Goal: Use online tool/utility: Utilize a website feature to perform a specific function

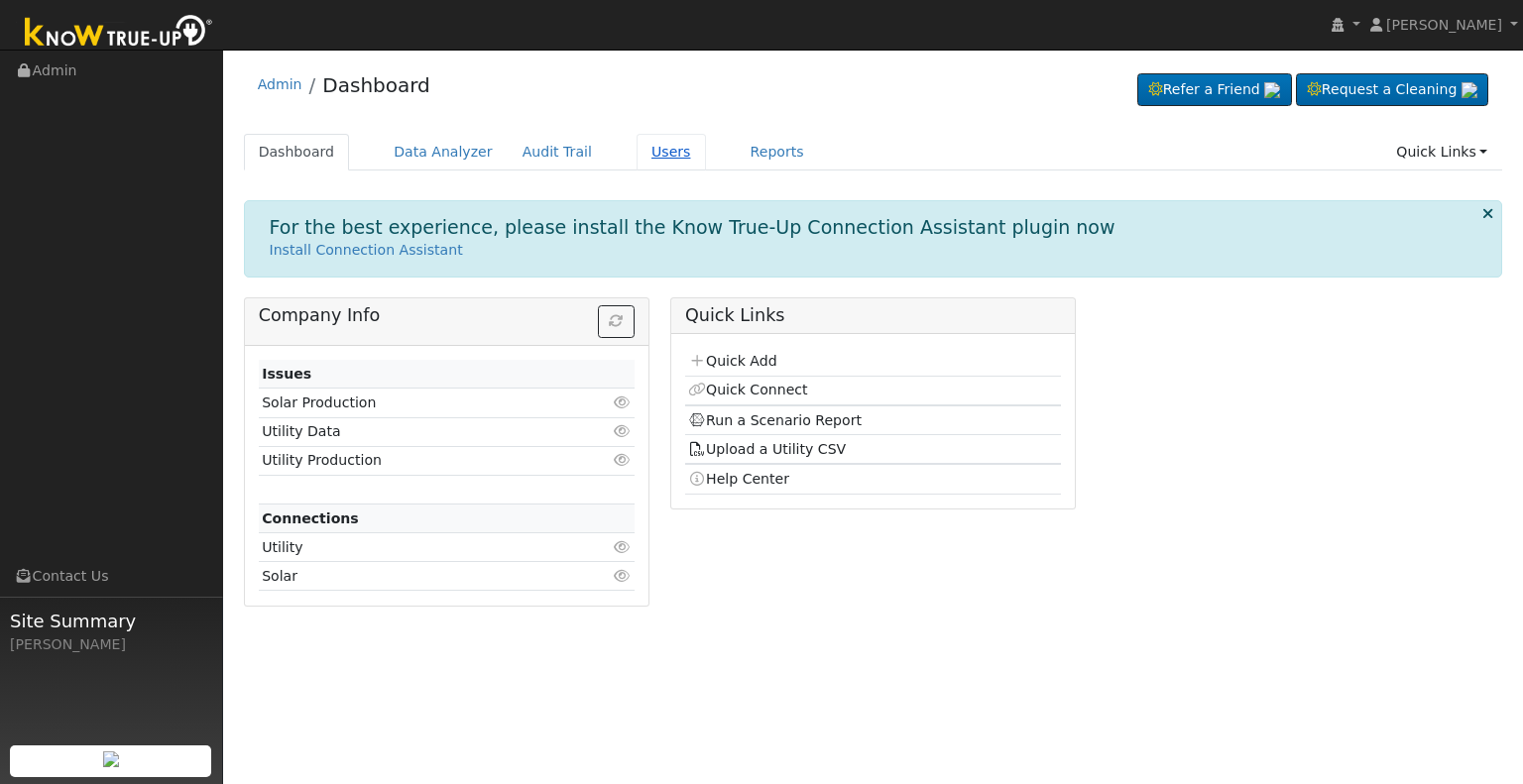
click at [642, 158] on link "Users" at bounding box center [671, 152] width 69 height 37
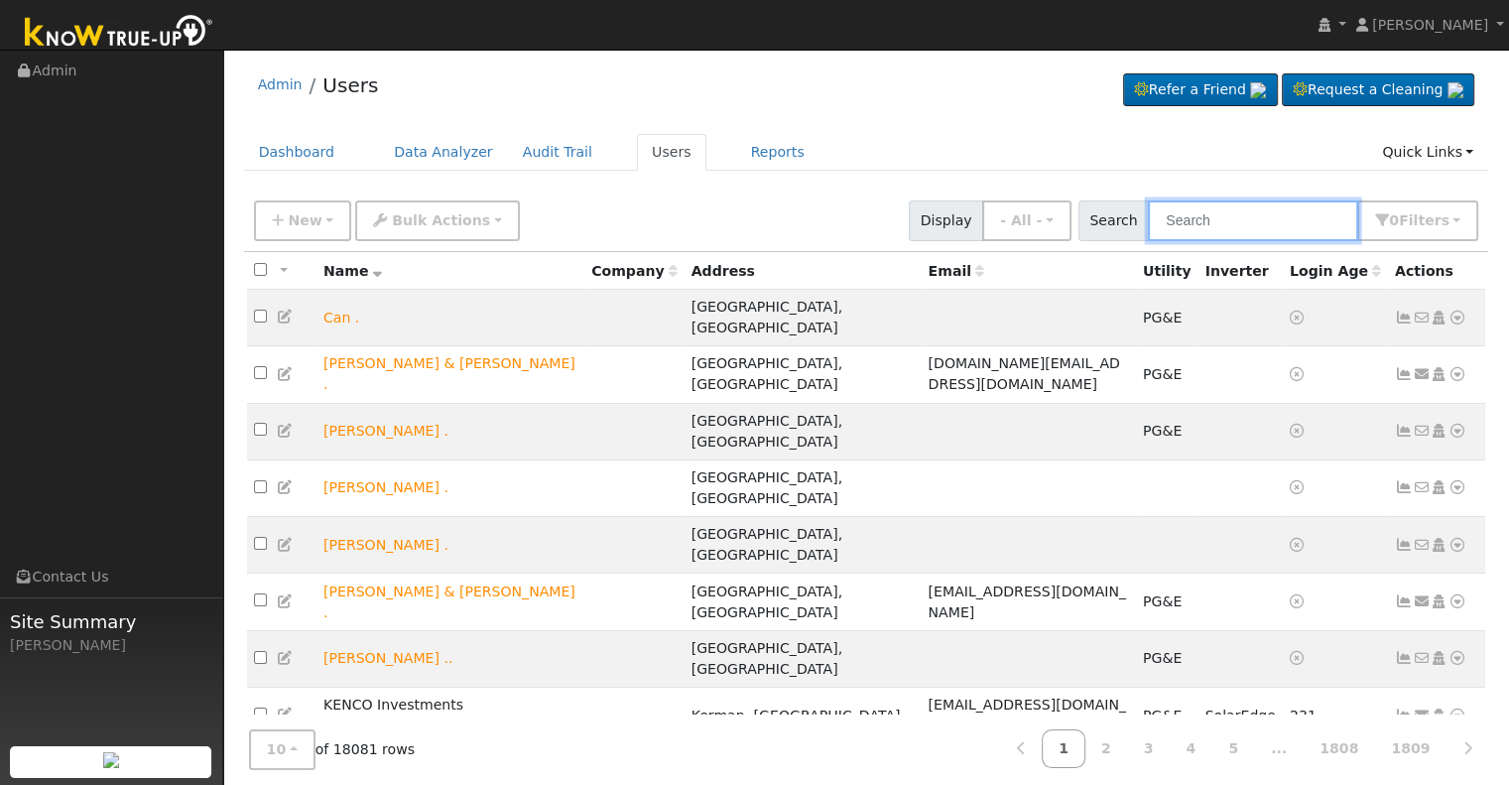
click at [1219, 215] on input "text" at bounding box center [1253, 220] width 210 height 41
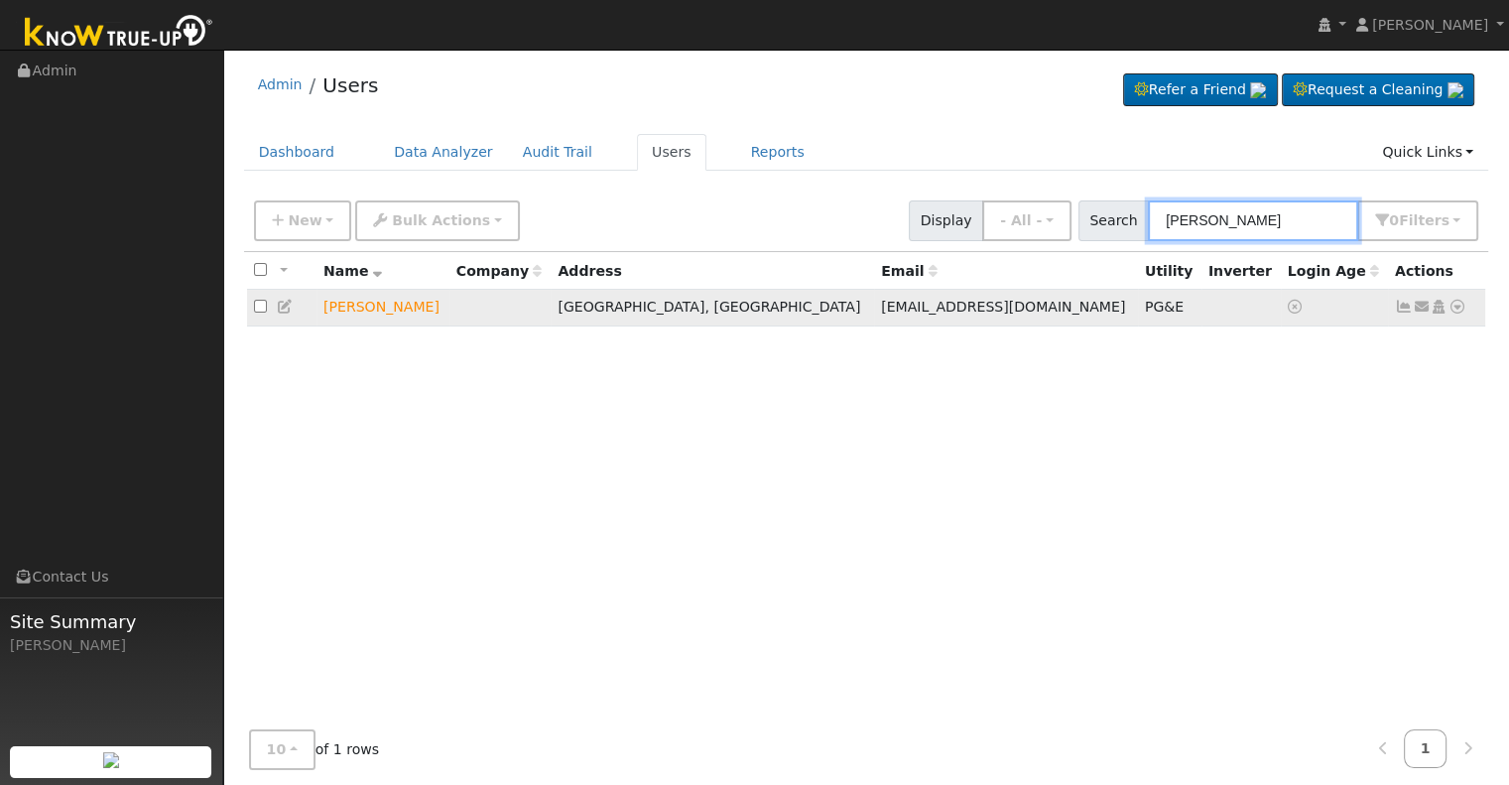
type input "nielsen cosino"
click at [1465, 309] on icon at bounding box center [1458, 307] width 18 height 14
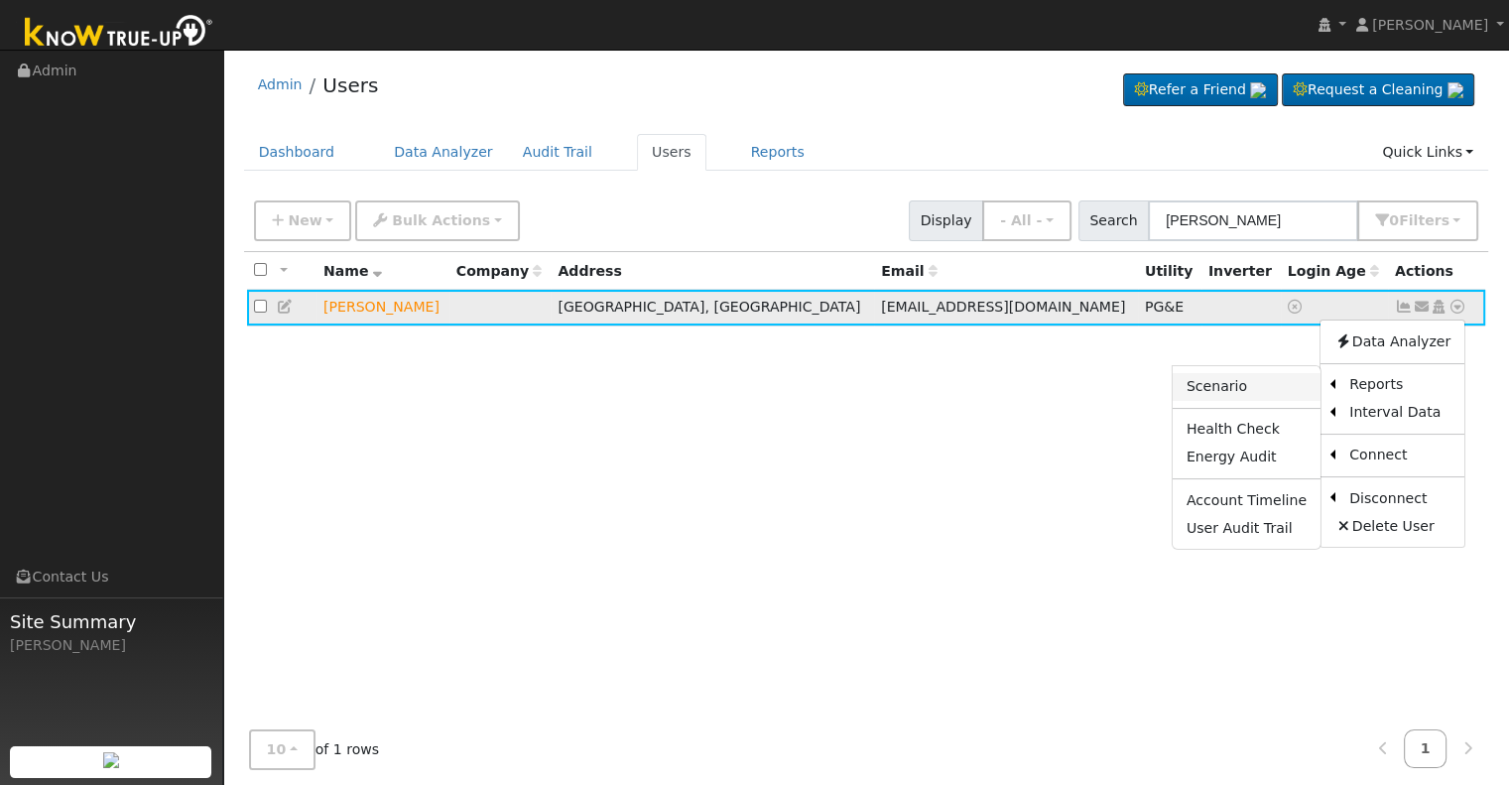
click at [1251, 384] on link "Scenario" at bounding box center [1247, 387] width 148 height 28
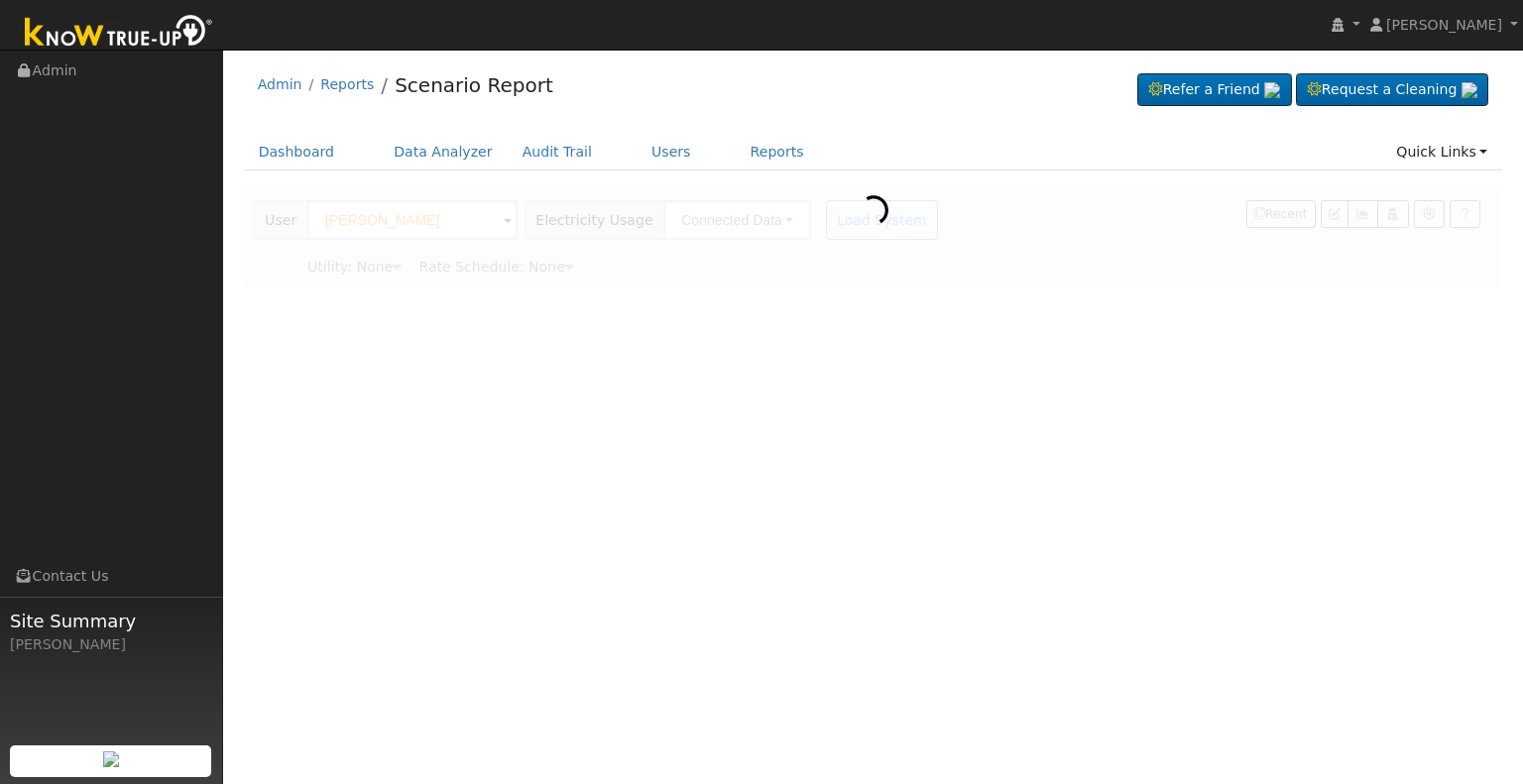
type input "Pacific Gas & Electric"
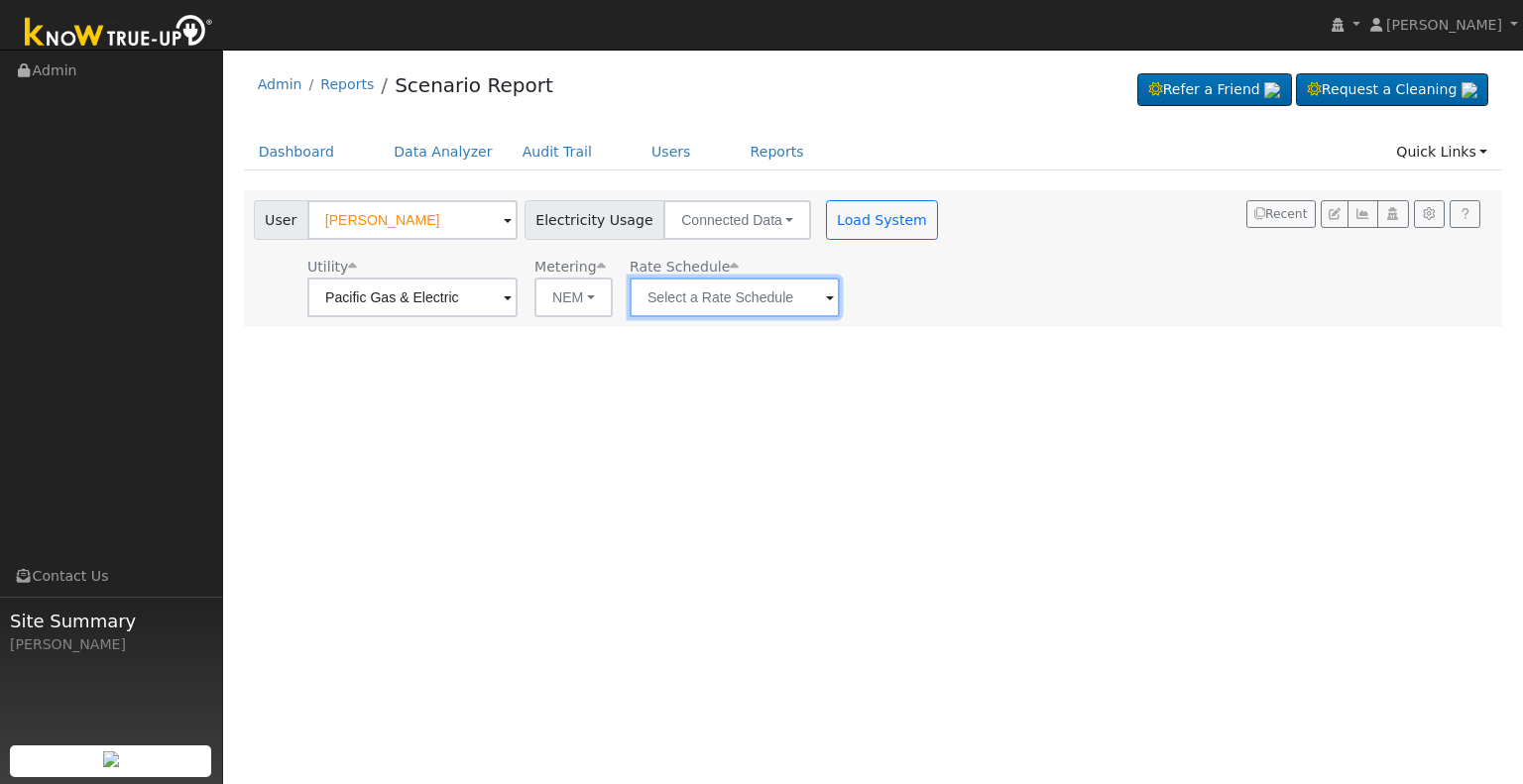
click at [829, 293] on input "text" at bounding box center [735, 298] width 210 height 40
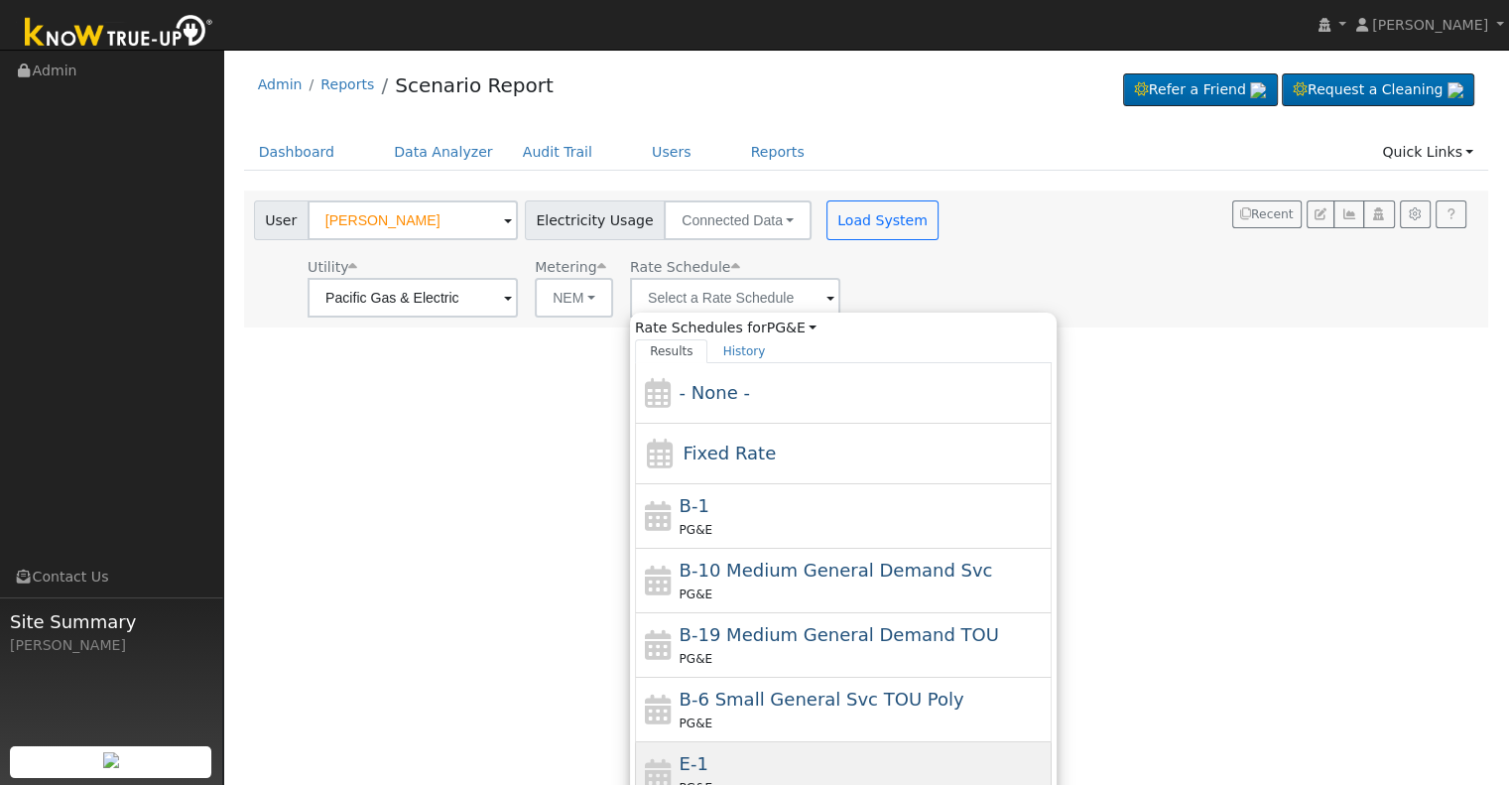
click at [712, 767] on div "E-1 PG&E" at bounding box center [864, 774] width 368 height 48
type input "E-1"
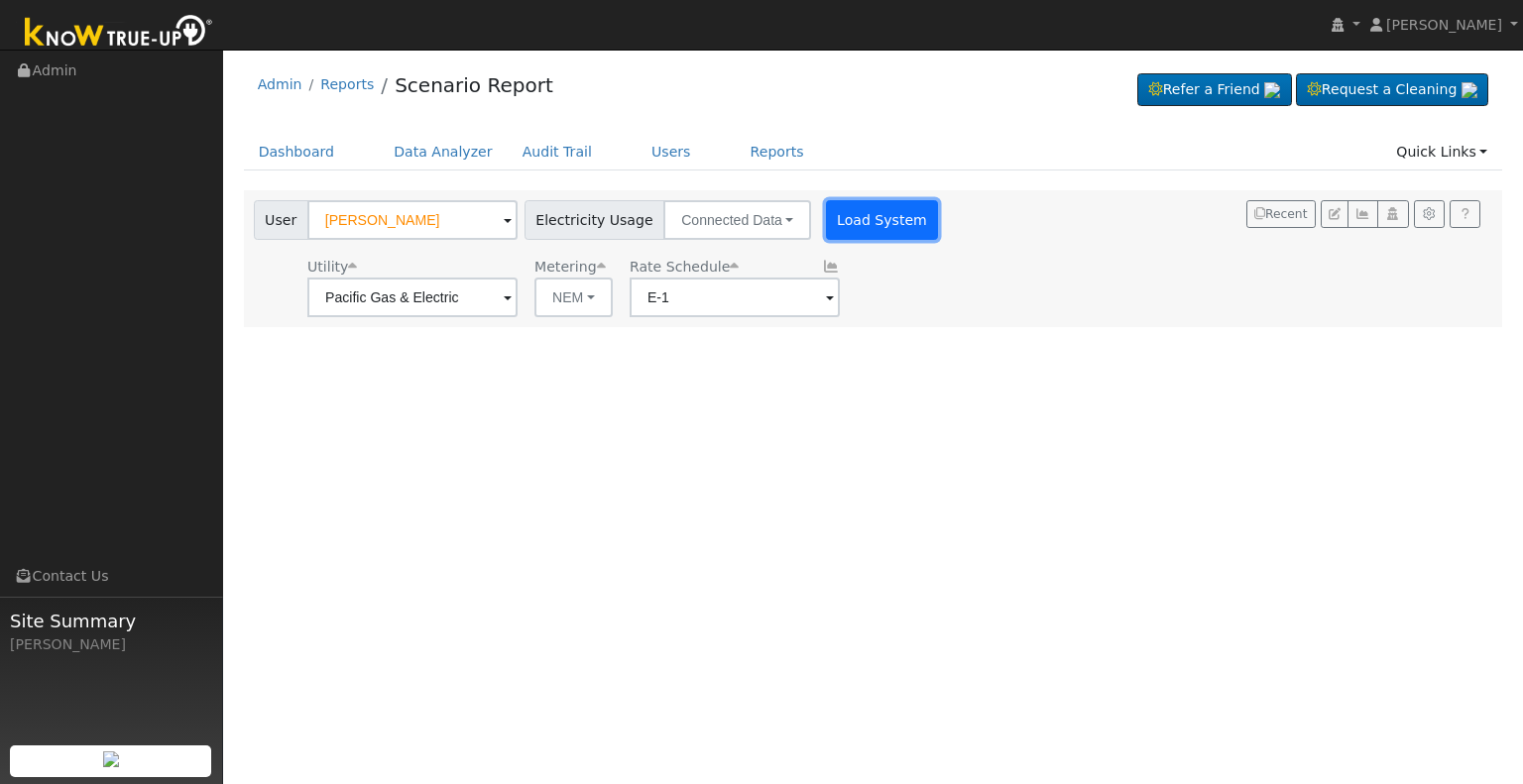
click at [852, 228] on button "Load System" at bounding box center [882, 220] width 113 height 40
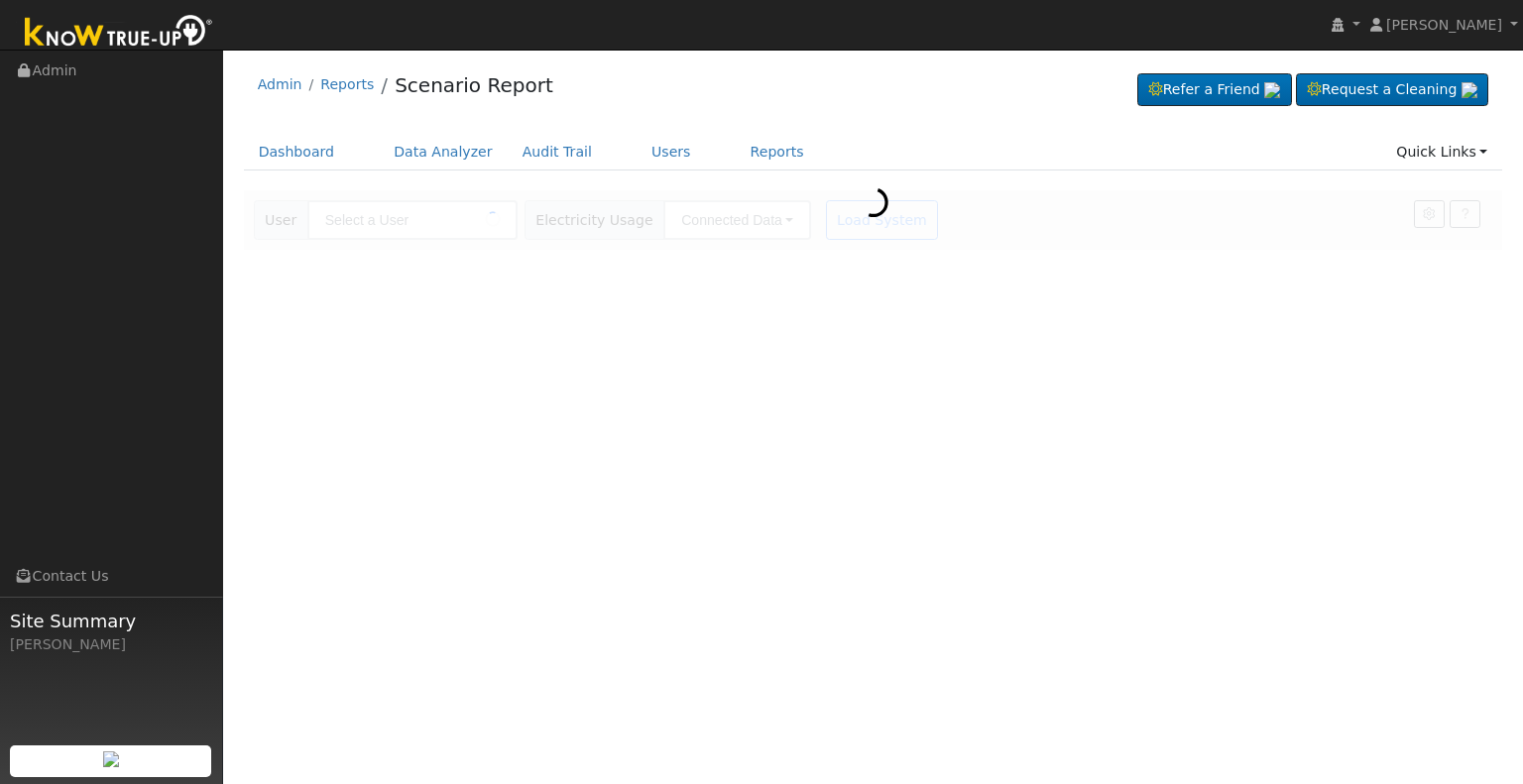
type input "[PERSON_NAME]"
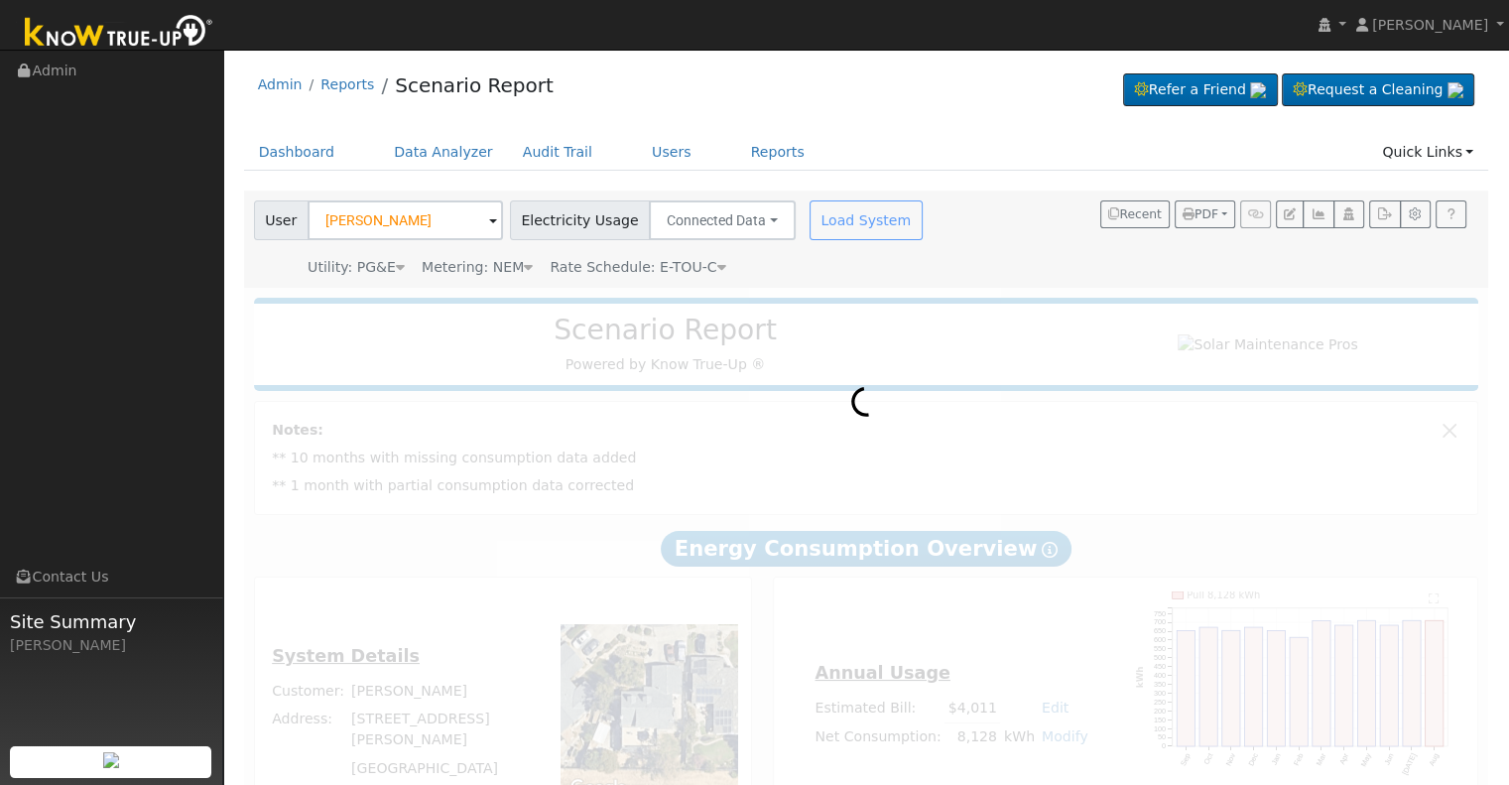
scroll to position [89, 0]
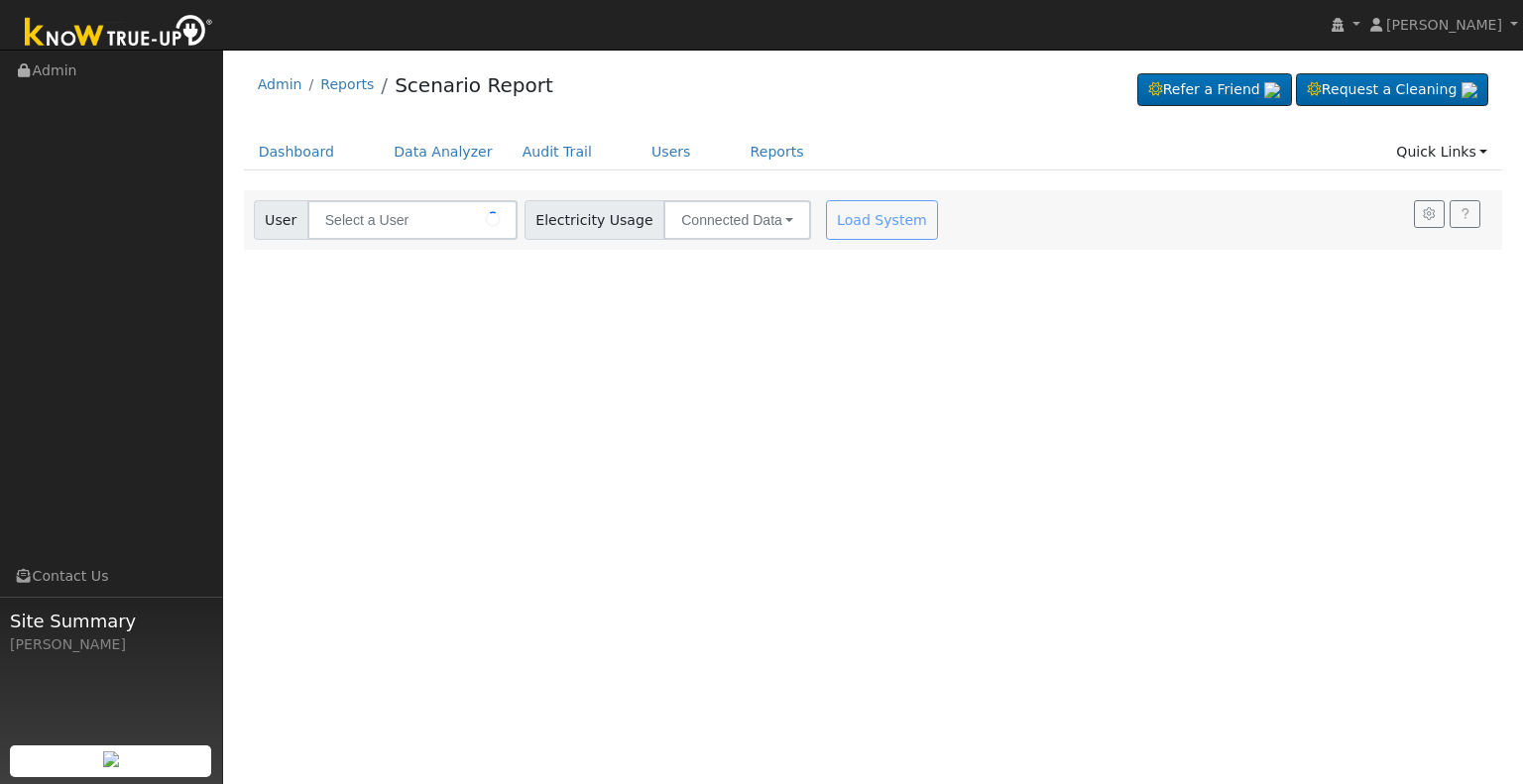
type input "[PERSON_NAME]"
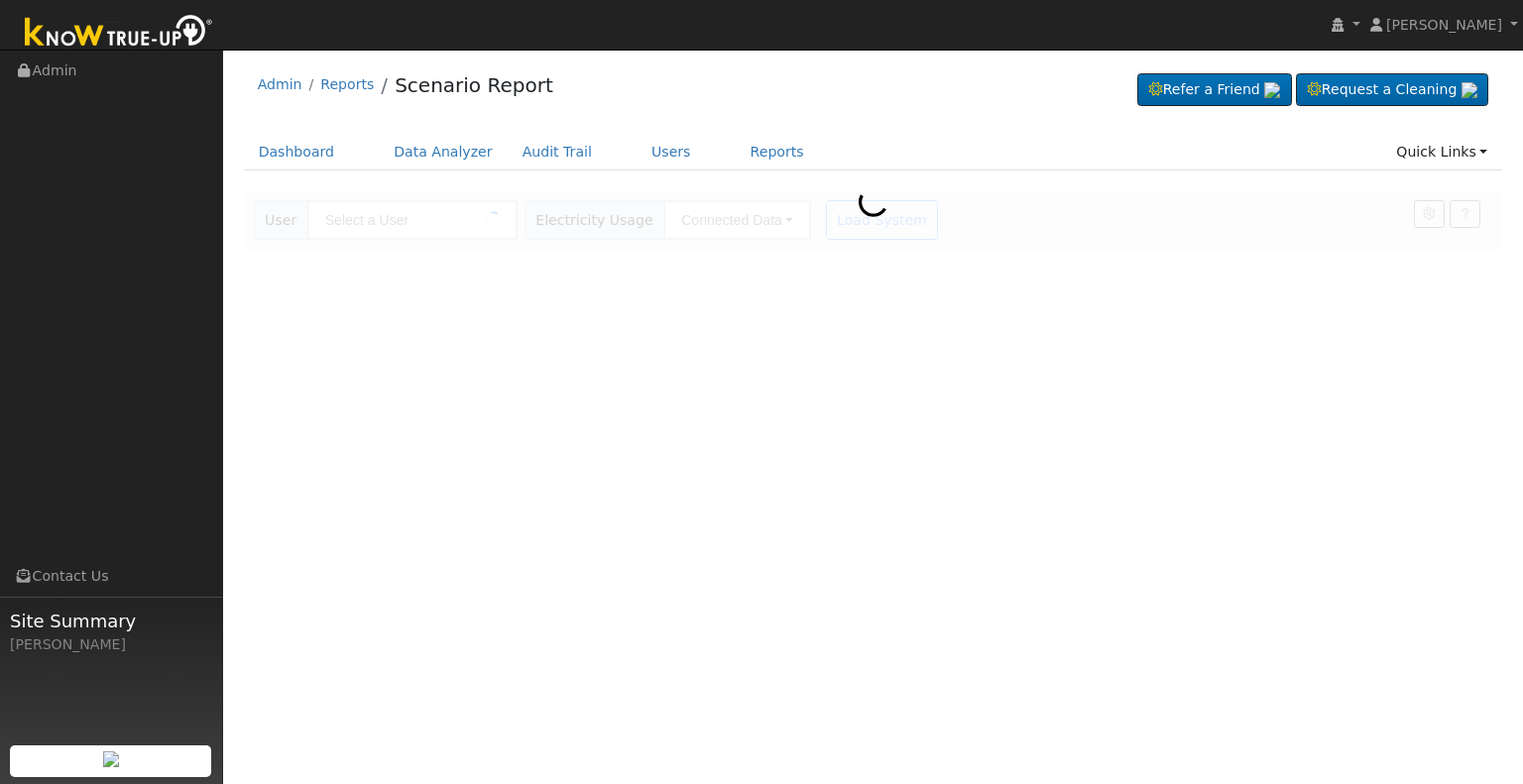
type input "[PERSON_NAME]"
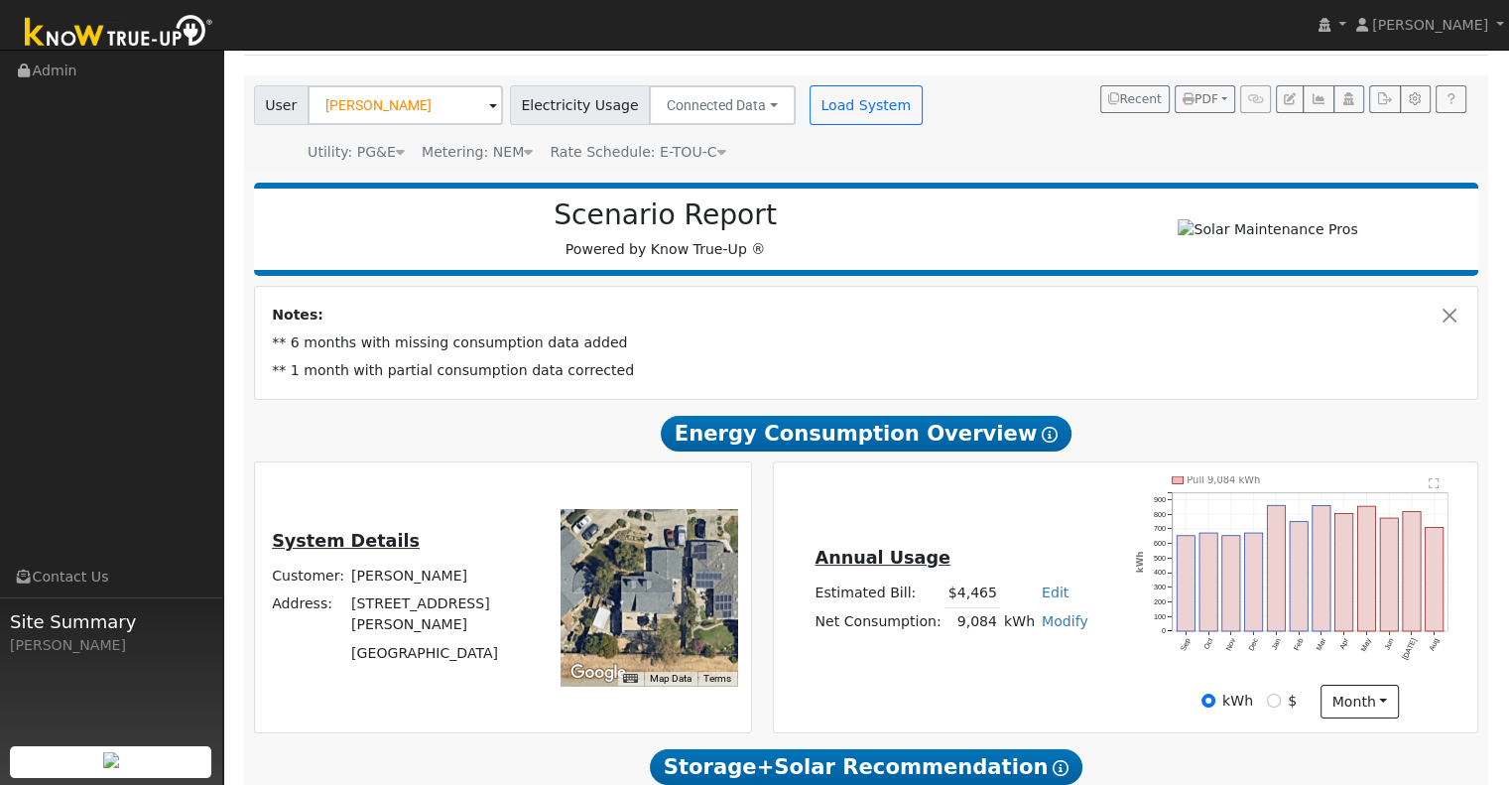
scroll to position [117, 0]
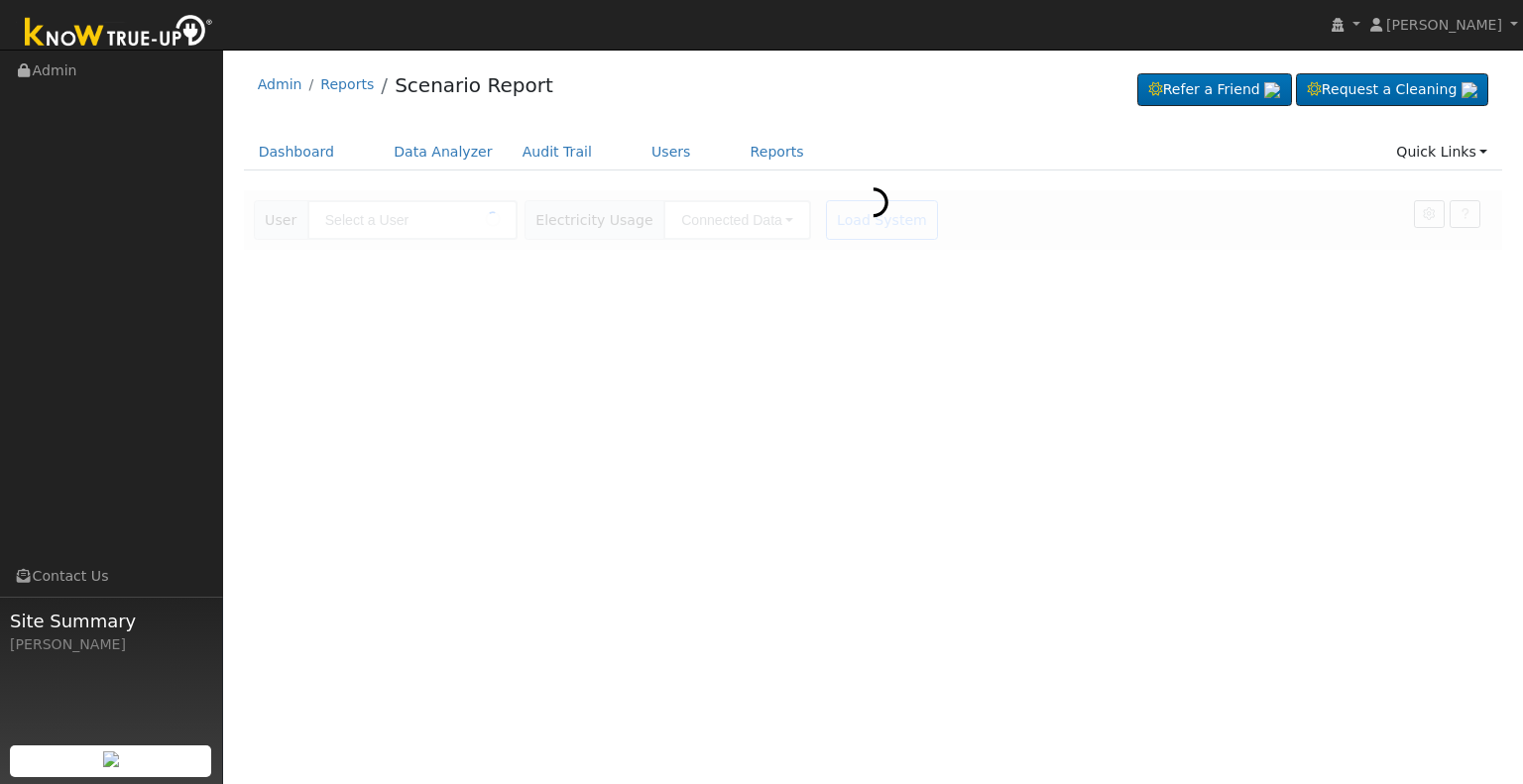
type input "[PERSON_NAME]"
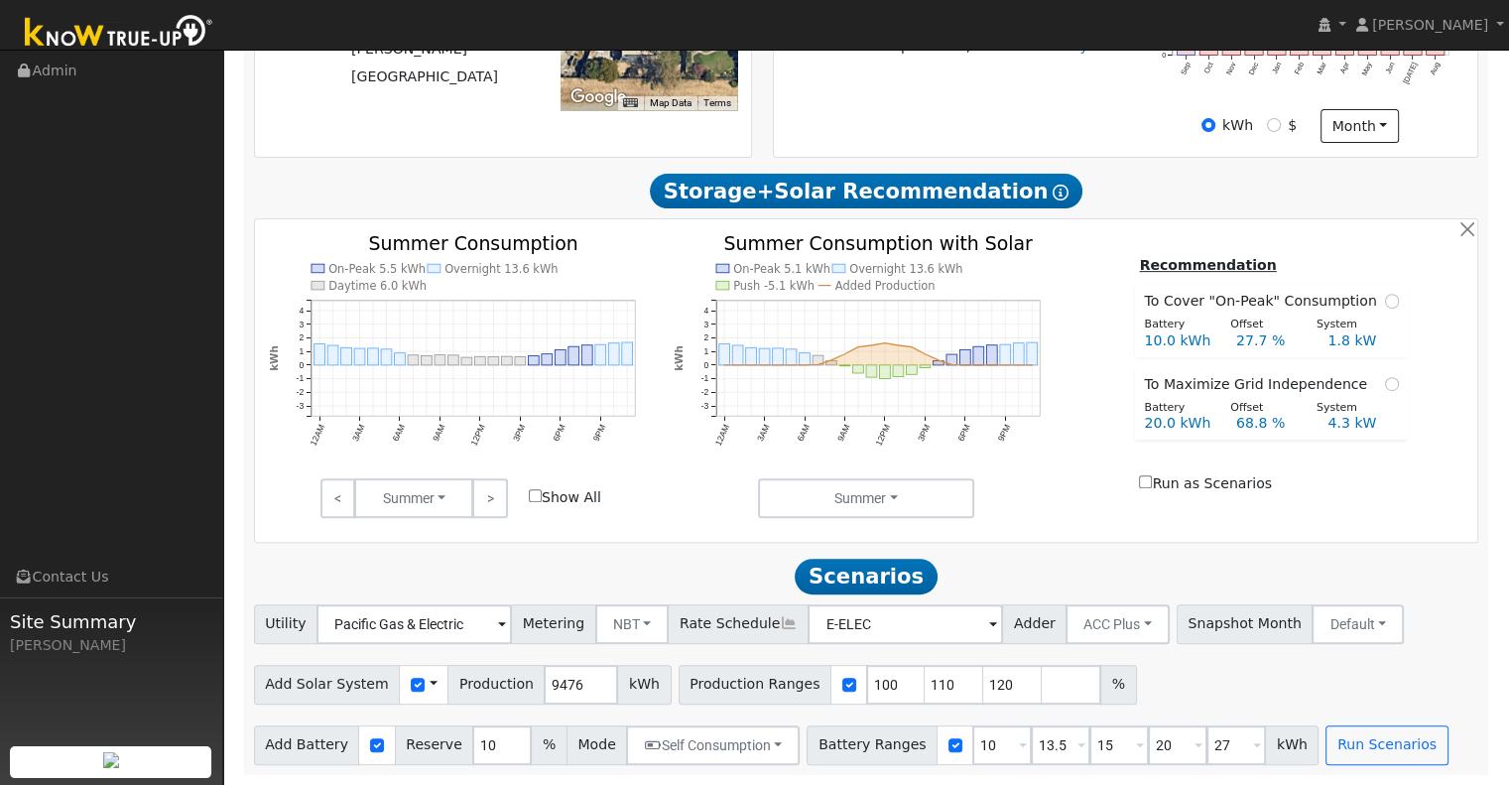
scroll to position [670, 0]
drag, startPoint x: 570, startPoint y: 690, endPoint x: 489, endPoint y: 683, distance: 80.7
click at [489, 683] on div "Add Solar System Use CSV Data Production 9476 kWh" at bounding box center [463, 685] width 418 height 40
type input "12937"
click at [925, 684] on input "110" at bounding box center [955, 685] width 60 height 40
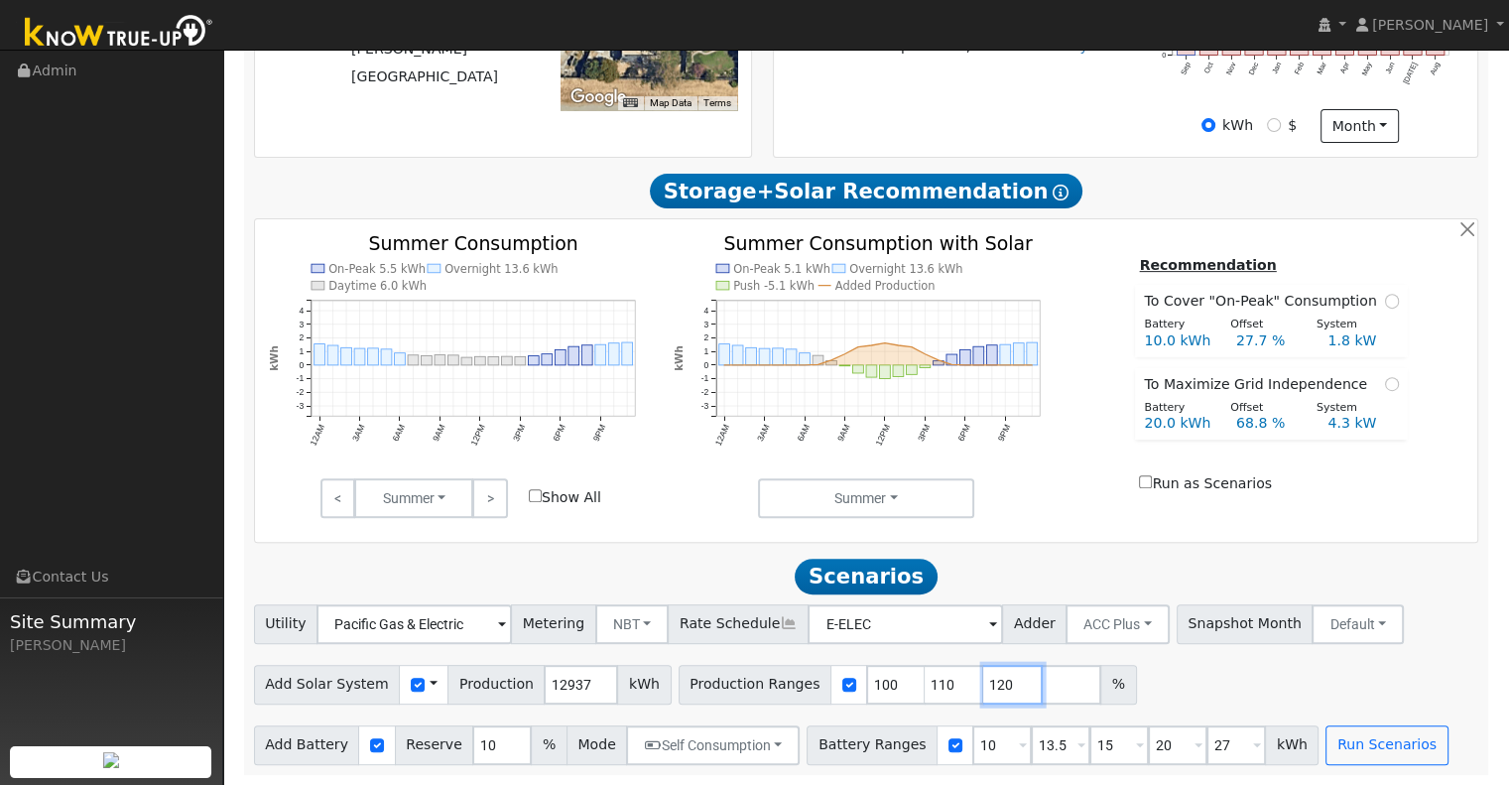
click at [983, 679] on input "120" at bounding box center [1013, 685] width 60 height 40
type input "1"
click at [973, 747] on input "10" at bounding box center [1003, 745] width 60 height 40
type input "13.5"
type input "15"
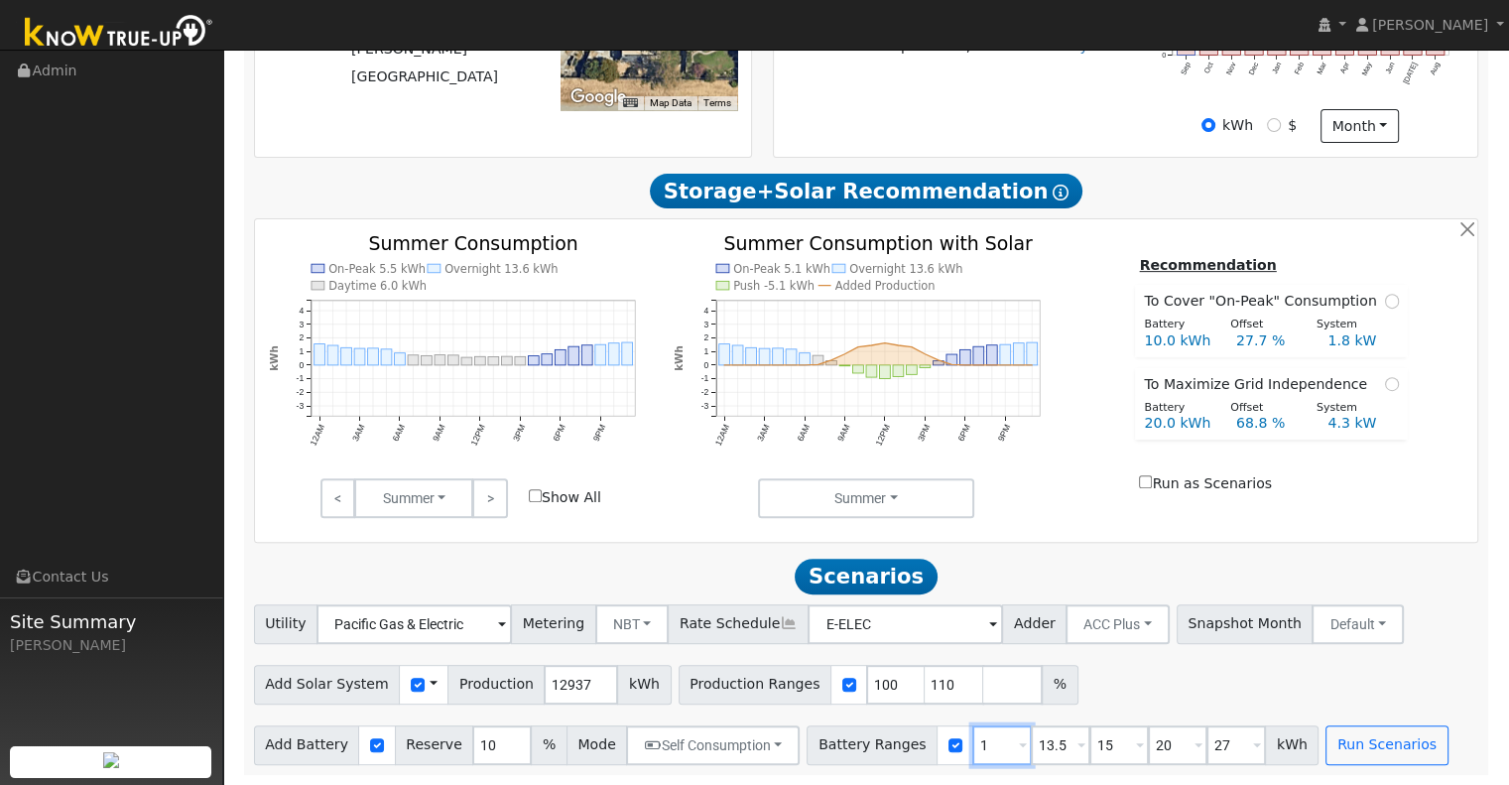
type input "20"
type input "27"
type input "15"
type input "20"
type input "27"
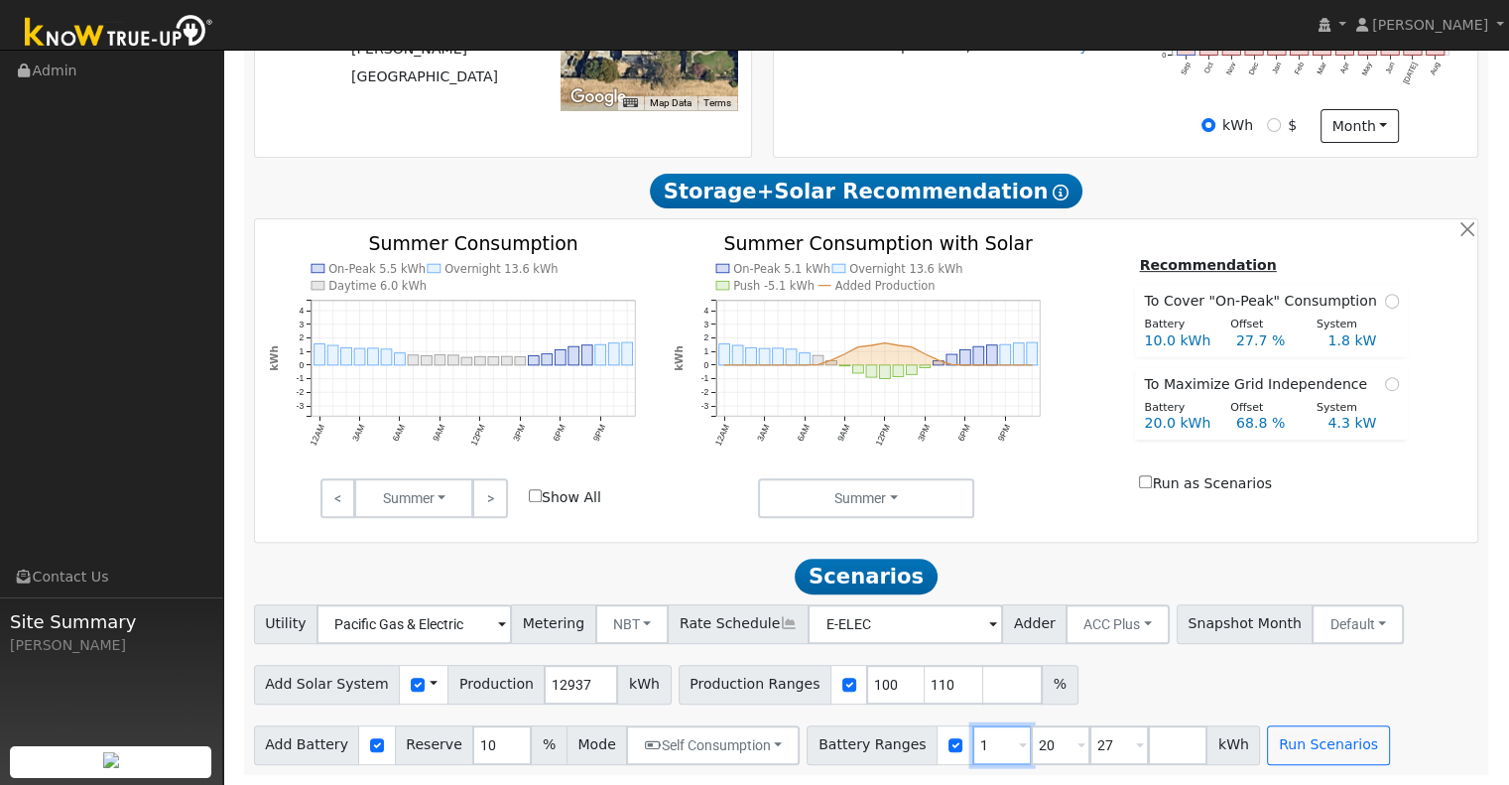
type input "20"
type input "27"
type input "20"
click at [1031, 747] on input "27" at bounding box center [1061, 745] width 60 height 40
type input "2"
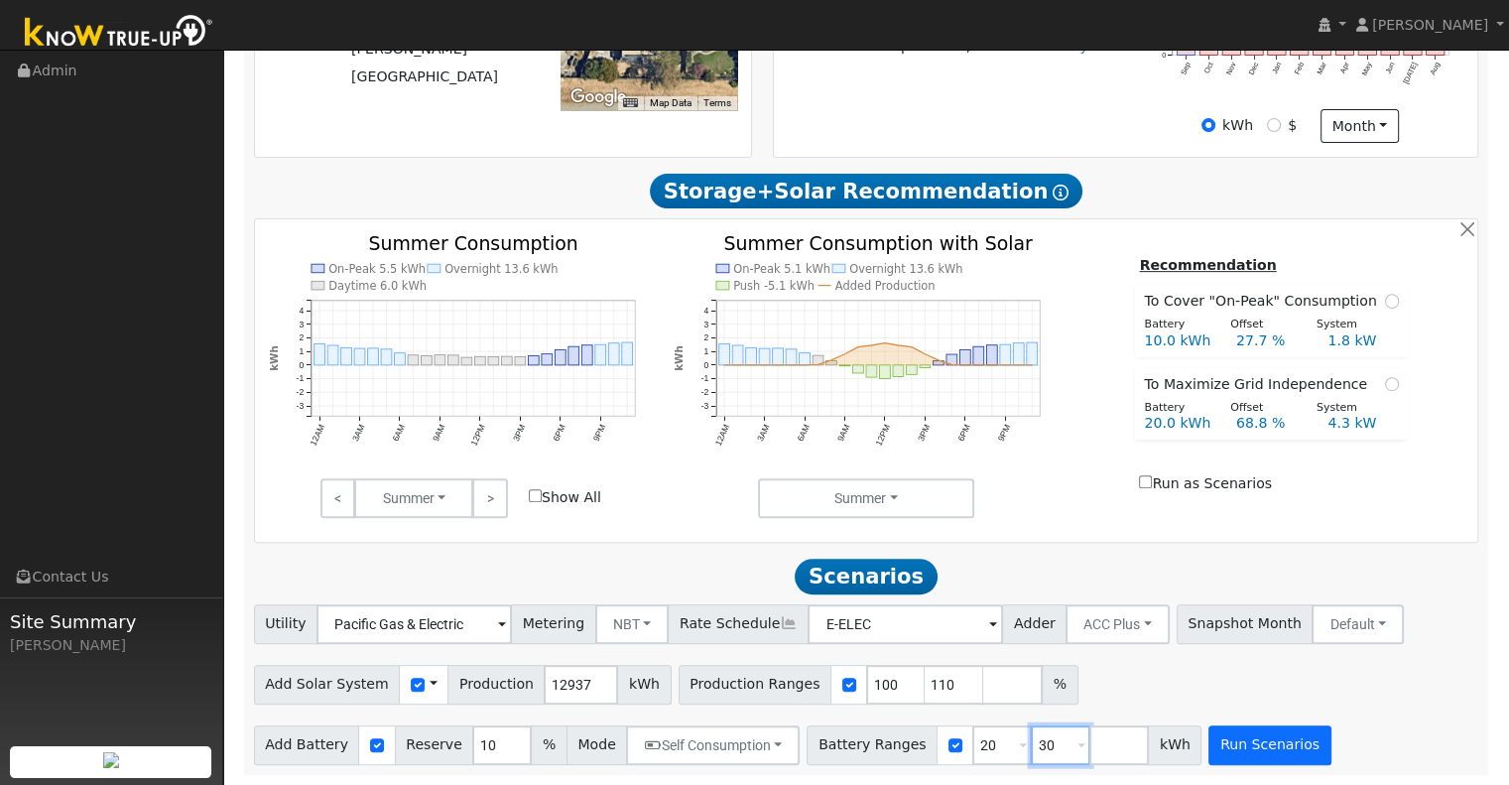
type input "30"
click at [1219, 737] on button "Run Scenarios" at bounding box center [1270, 745] width 122 height 40
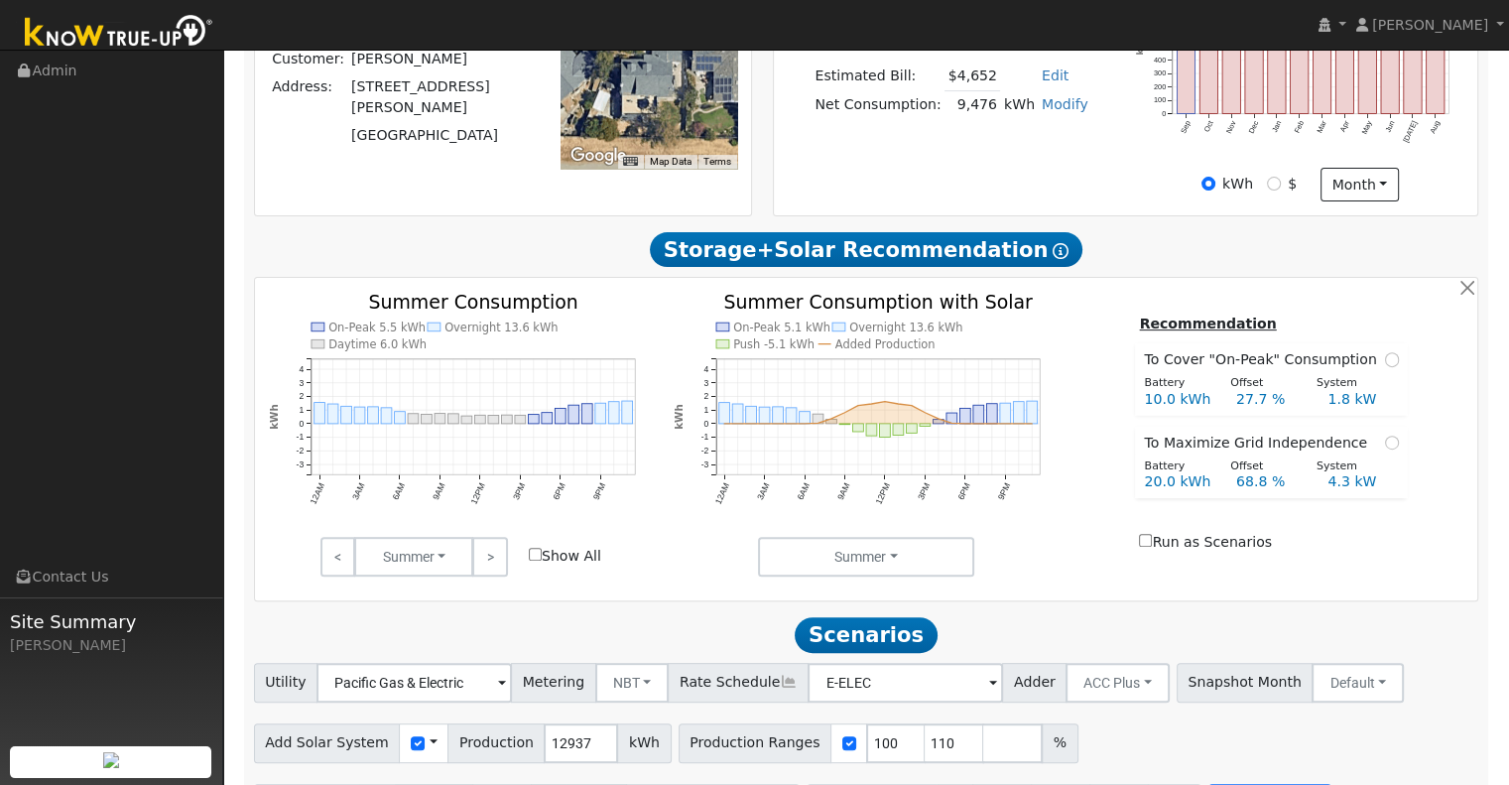
scroll to position [0, 0]
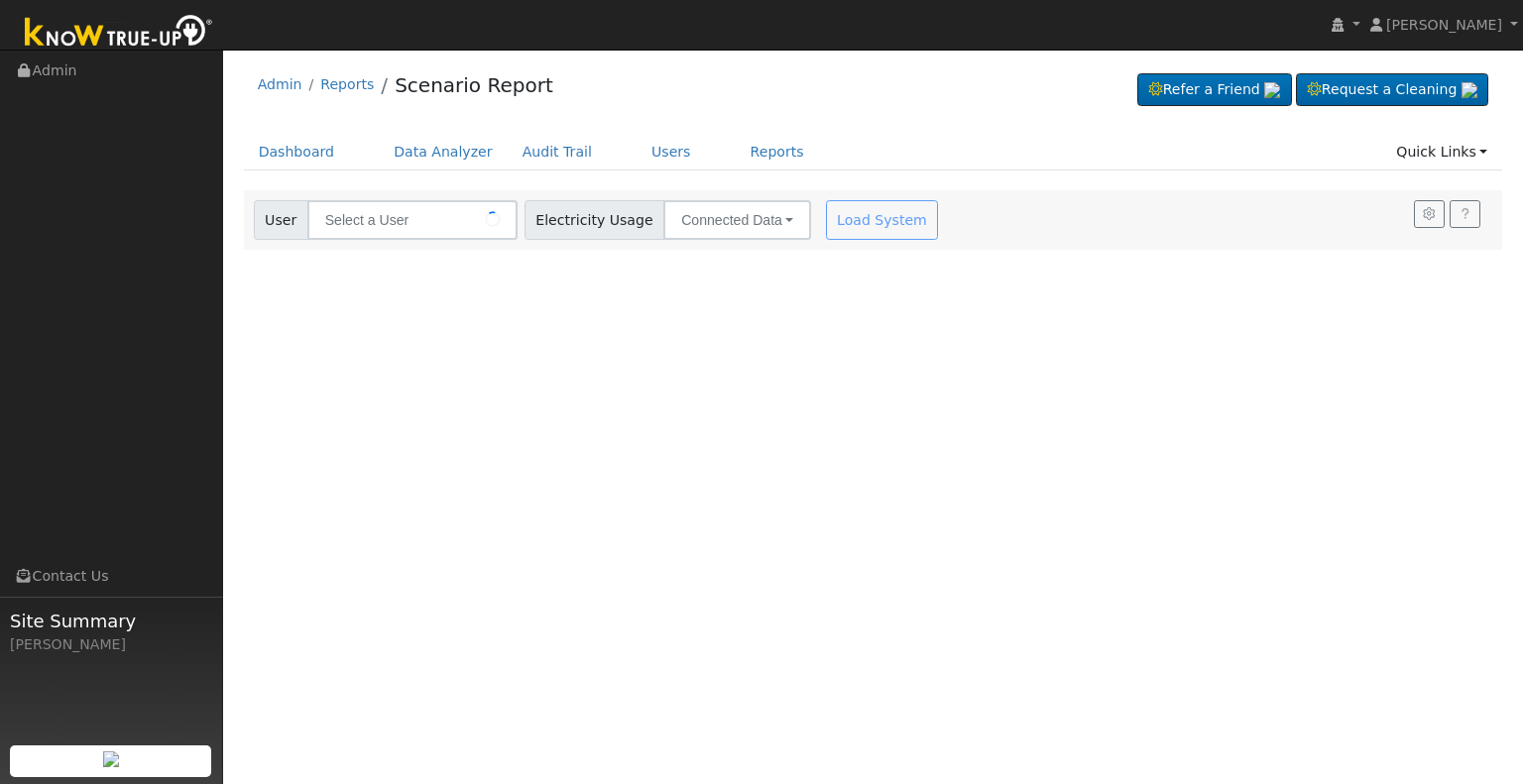
type input "[PERSON_NAME]"
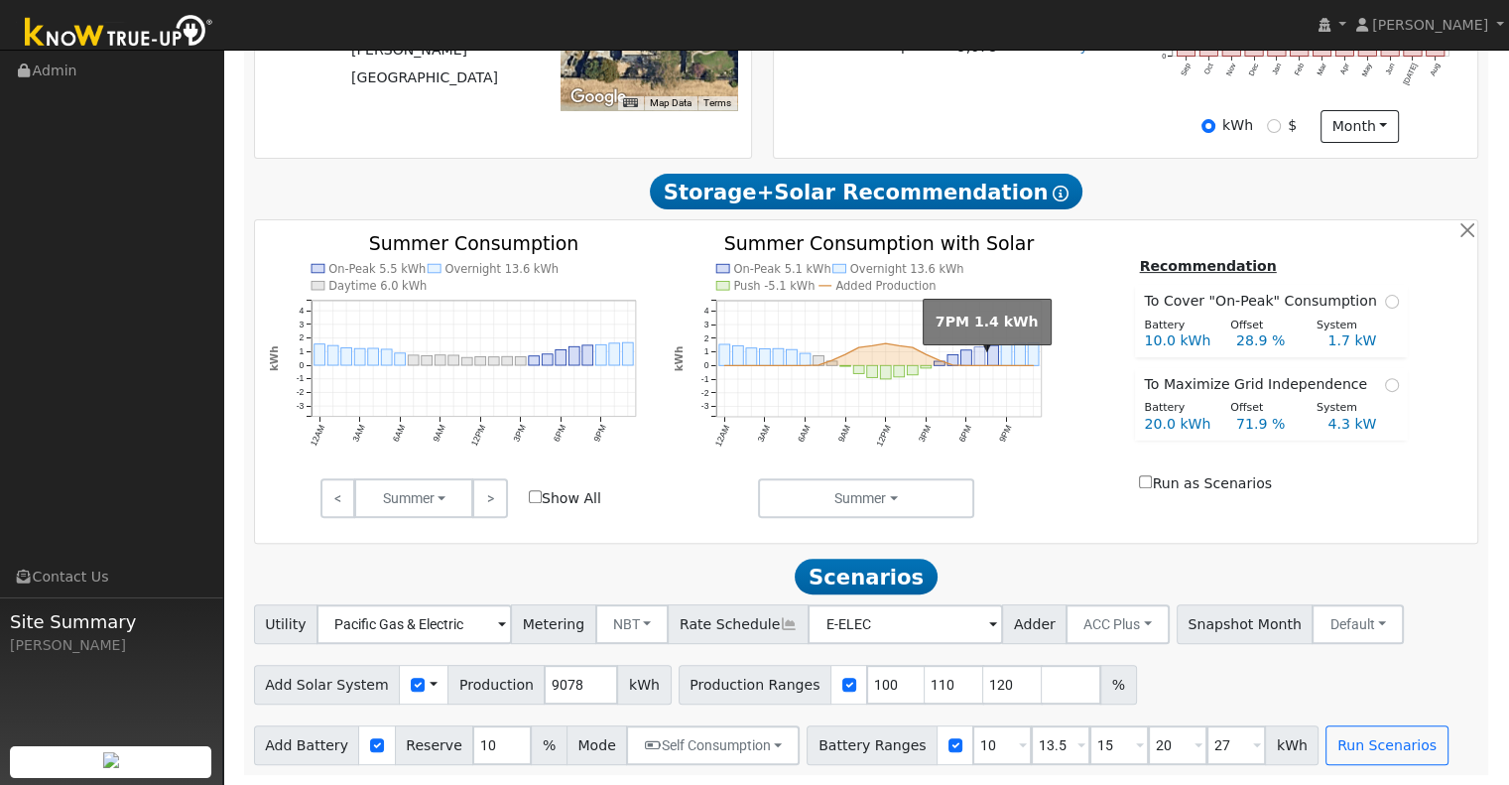
scroll to position [575, 0]
drag, startPoint x: 568, startPoint y: 677, endPoint x: 439, endPoint y: 686, distance: 129.3
click at [439, 686] on div "Add Solar System Use CSV Data Production 9078 kWh" at bounding box center [463, 685] width 418 height 40
type input "12937"
click at [983, 687] on input "120" at bounding box center [1013, 685] width 60 height 40
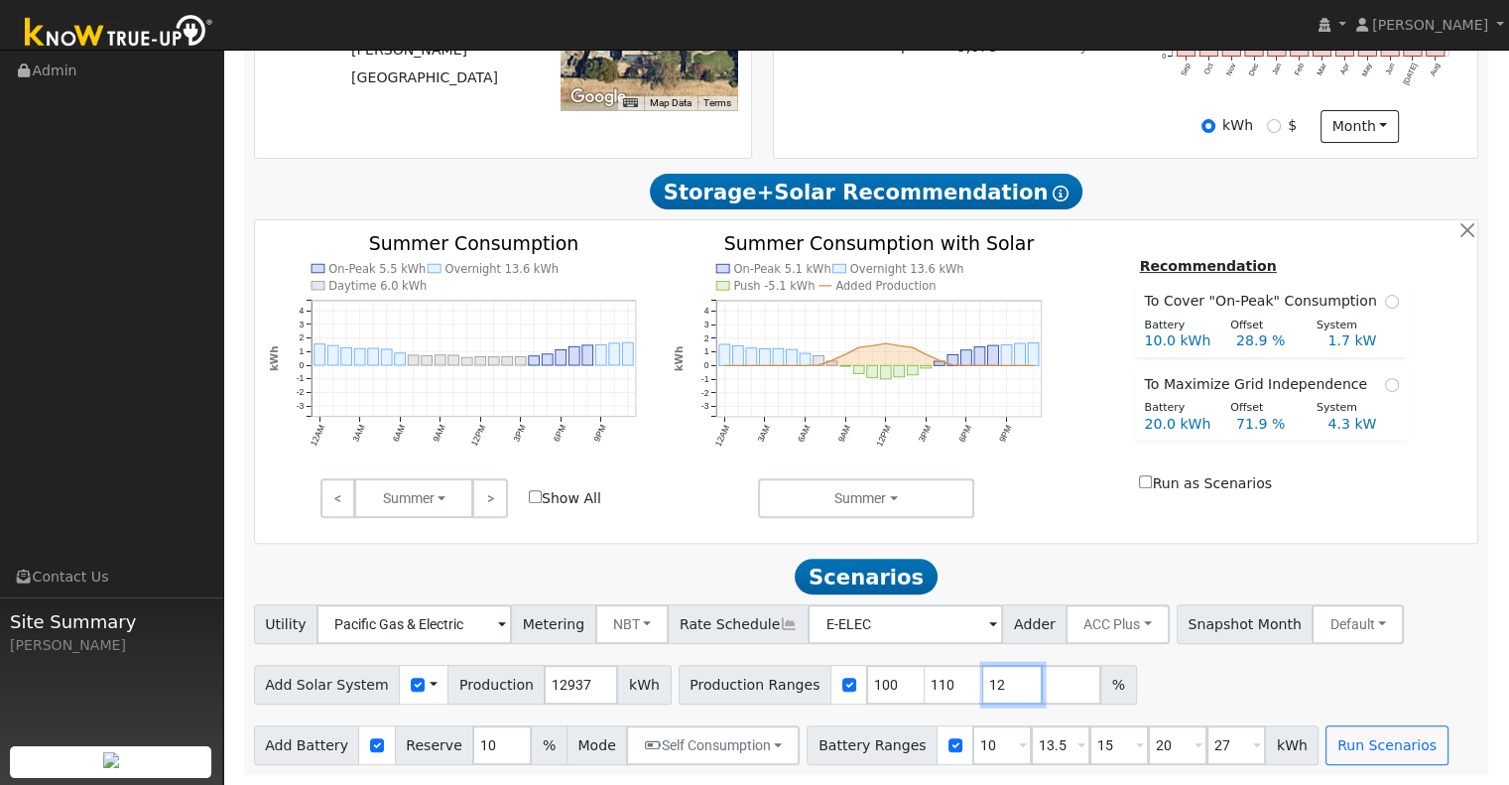
type input "1"
click at [973, 741] on input "10" at bounding box center [1003, 745] width 60 height 40
type input "13.5"
type input "15"
type input "20"
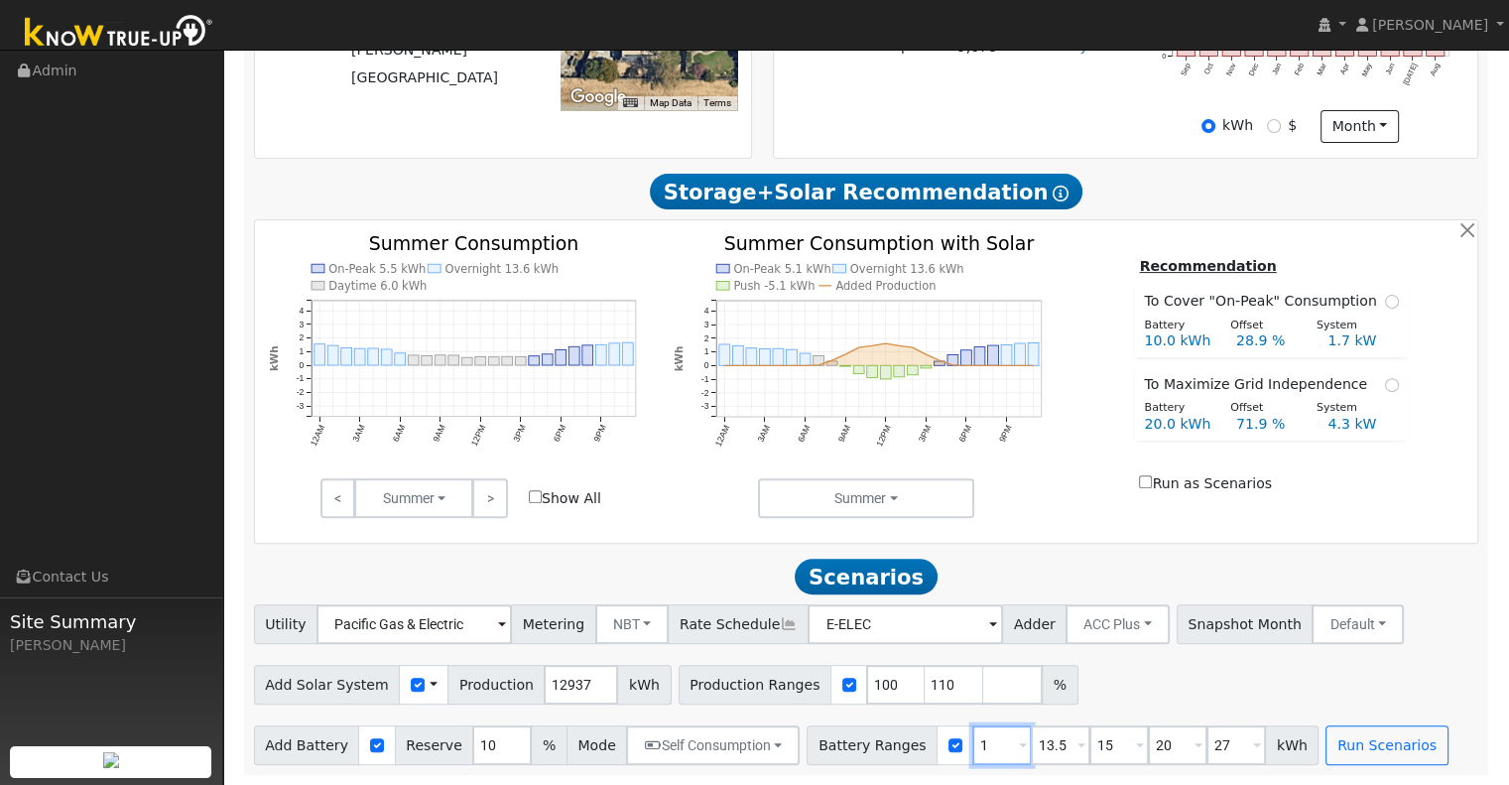
type input "27"
type input "15"
type input "20"
type input "27"
type input "20"
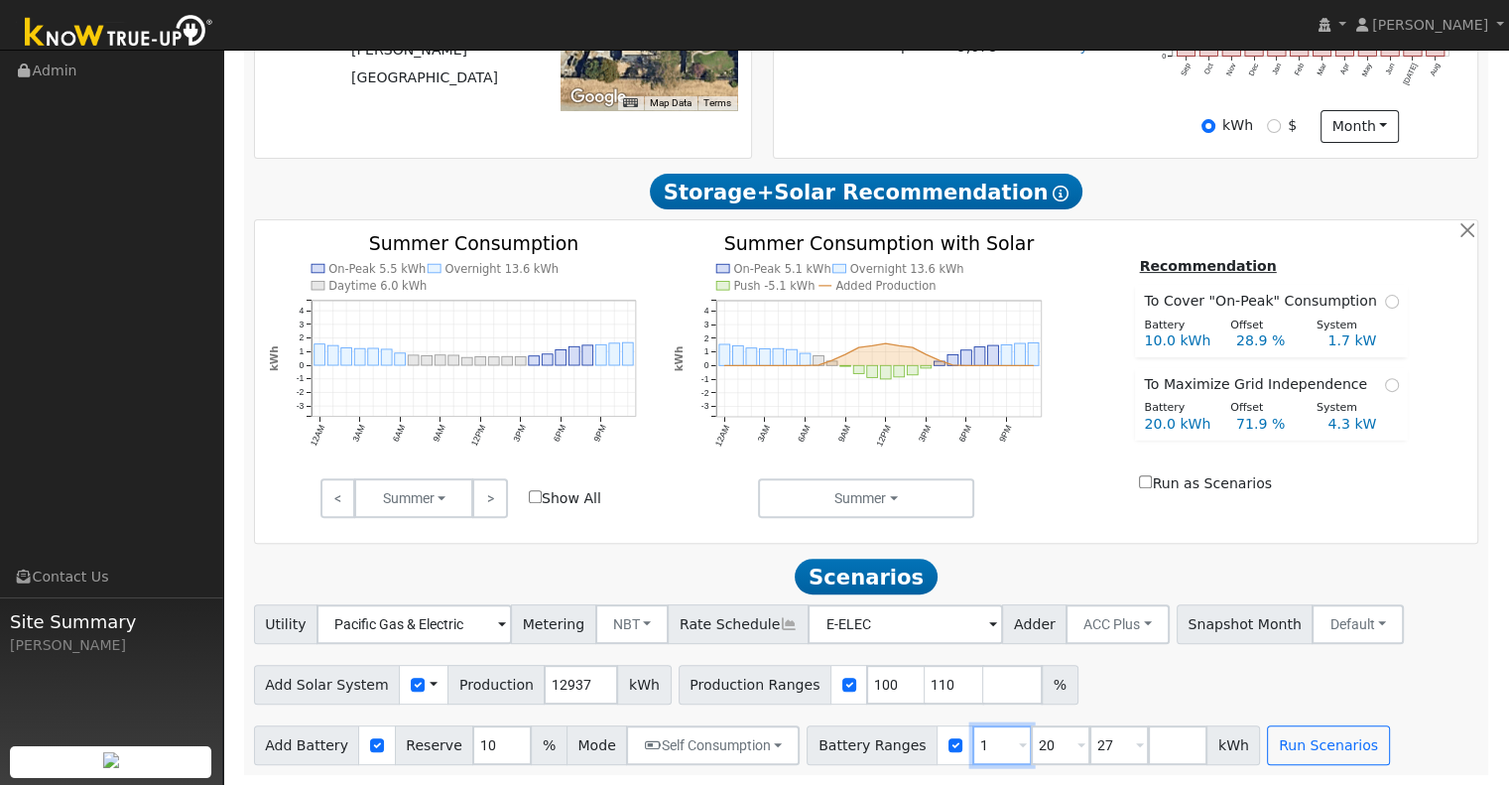
type input "27"
type input "20"
click at [1031, 751] on input "27" at bounding box center [1061, 745] width 60 height 40
type input "2"
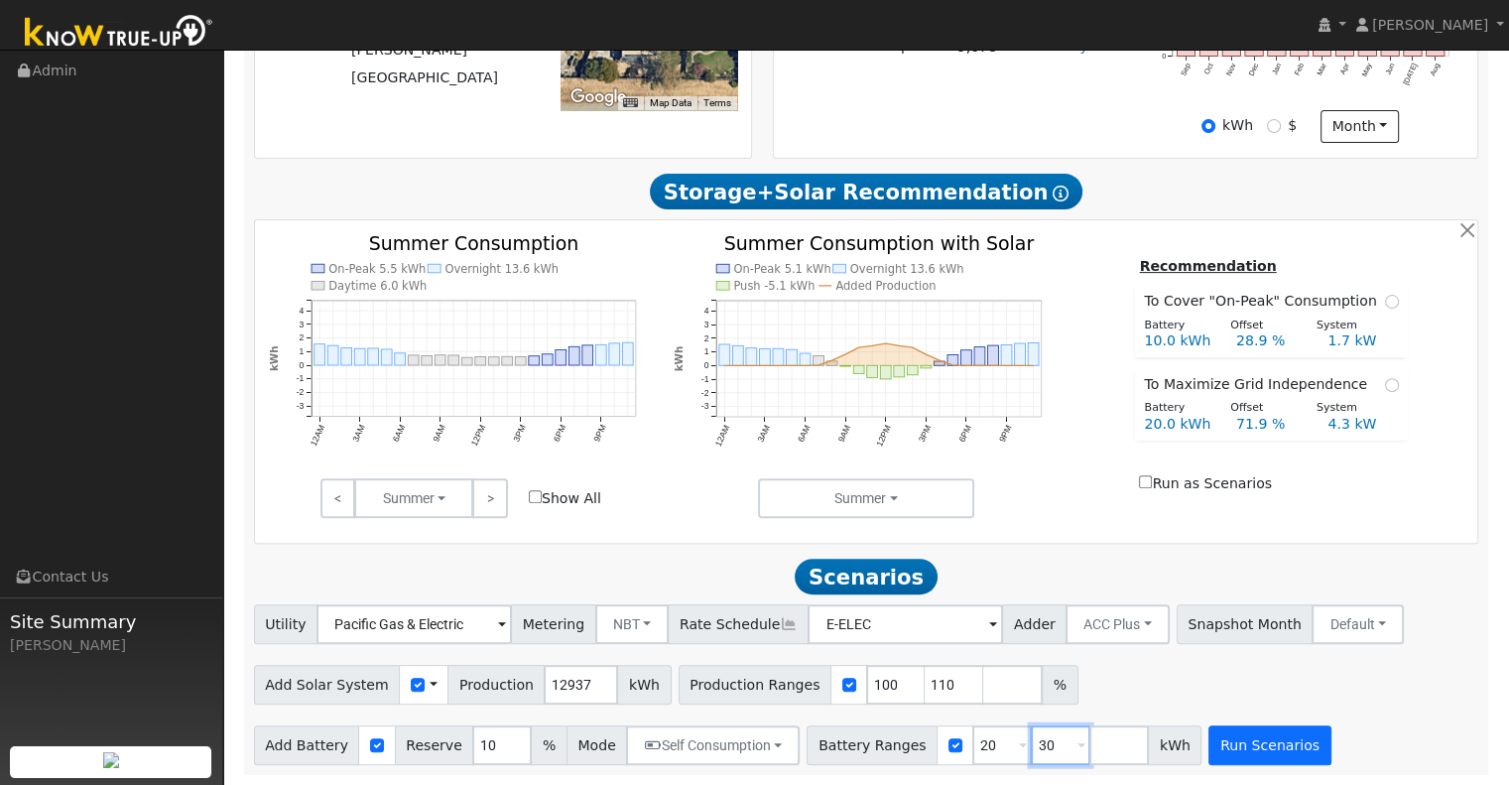
type input "30"
click at [1219, 746] on button "Run Scenarios" at bounding box center [1270, 745] width 122 height 40
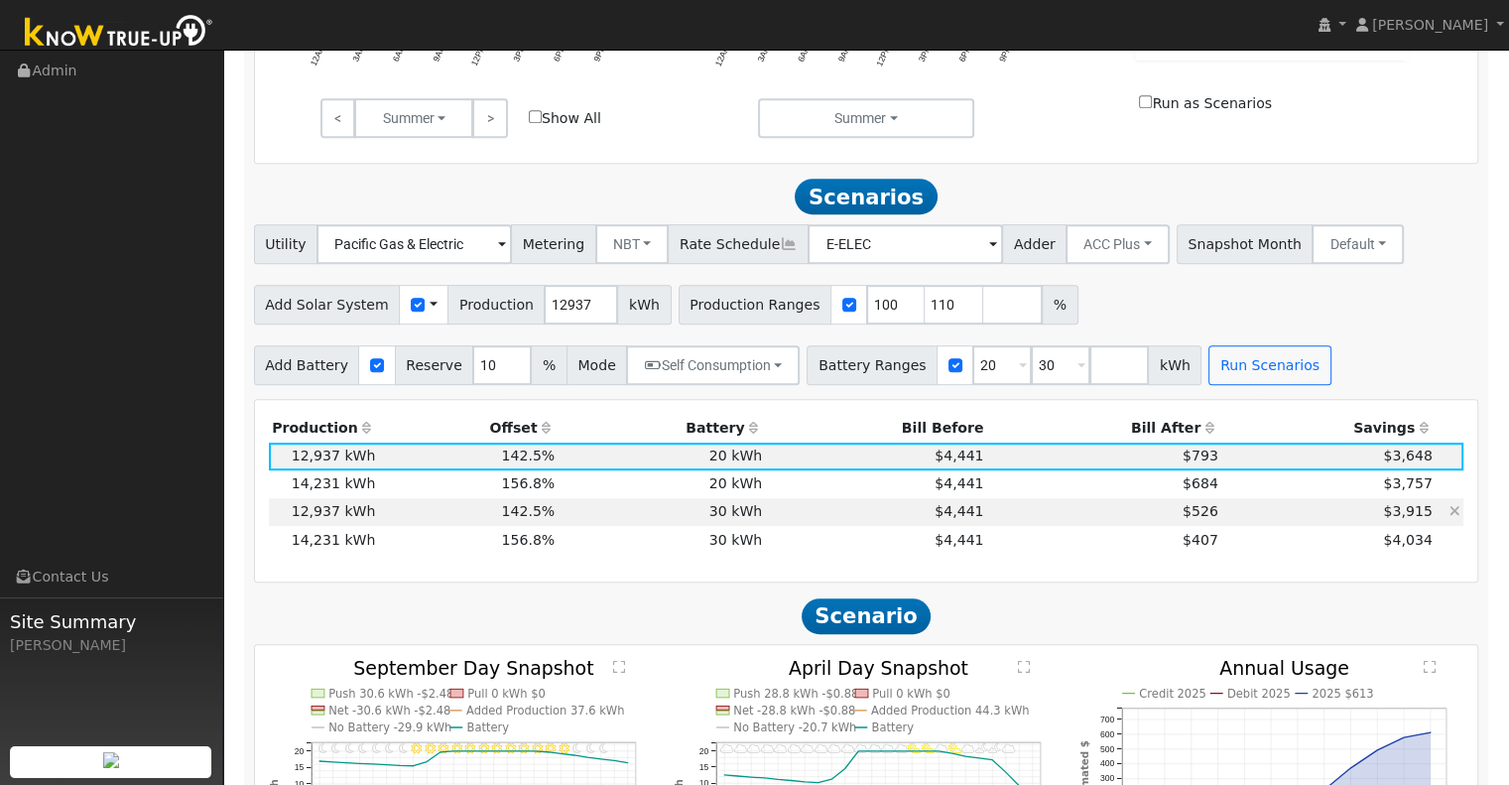
scroll to position [949, 0]
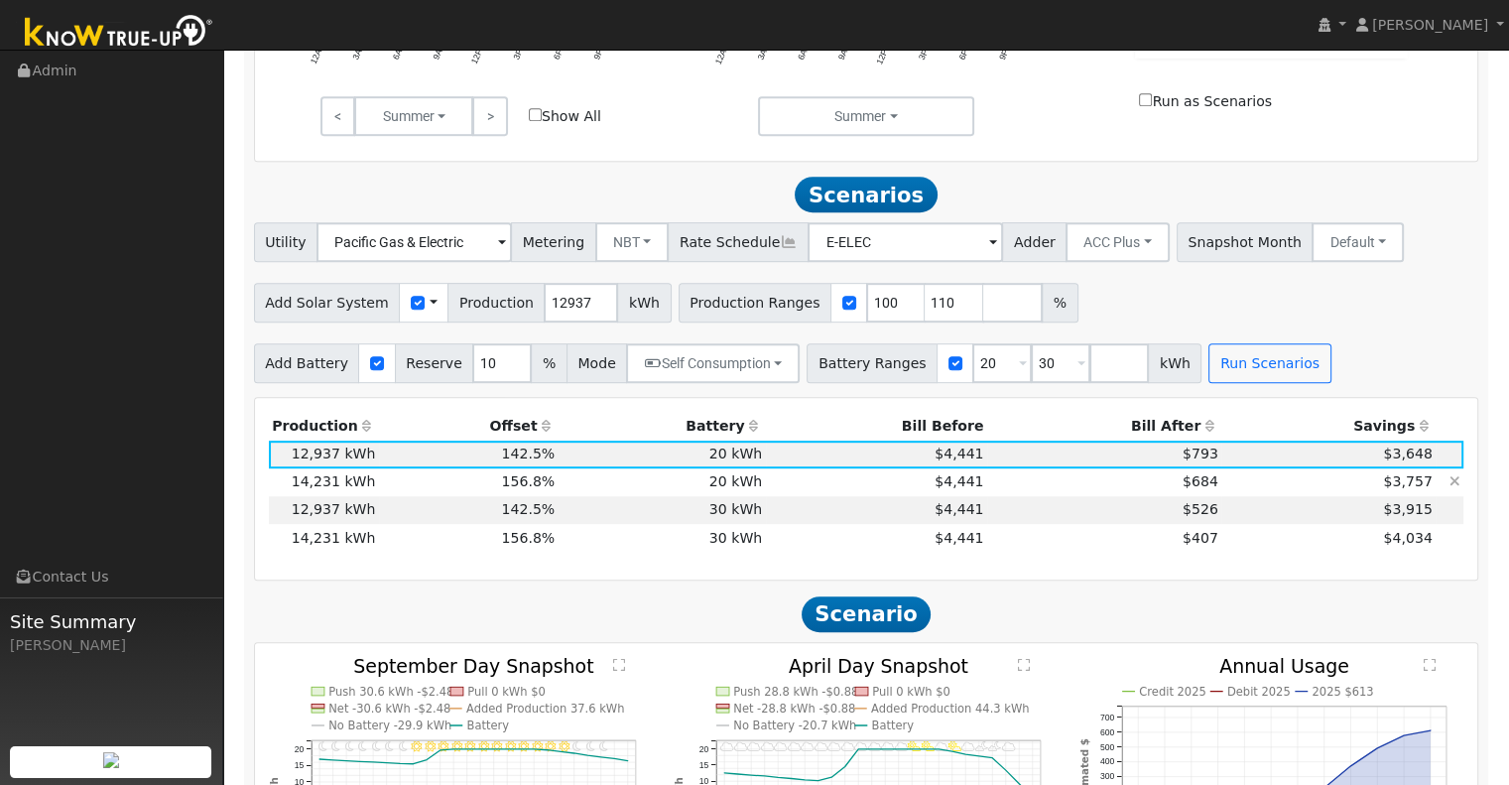
click at [821, 488] on td "$4,441" at bounding box center [876, 482] width 221 height 28
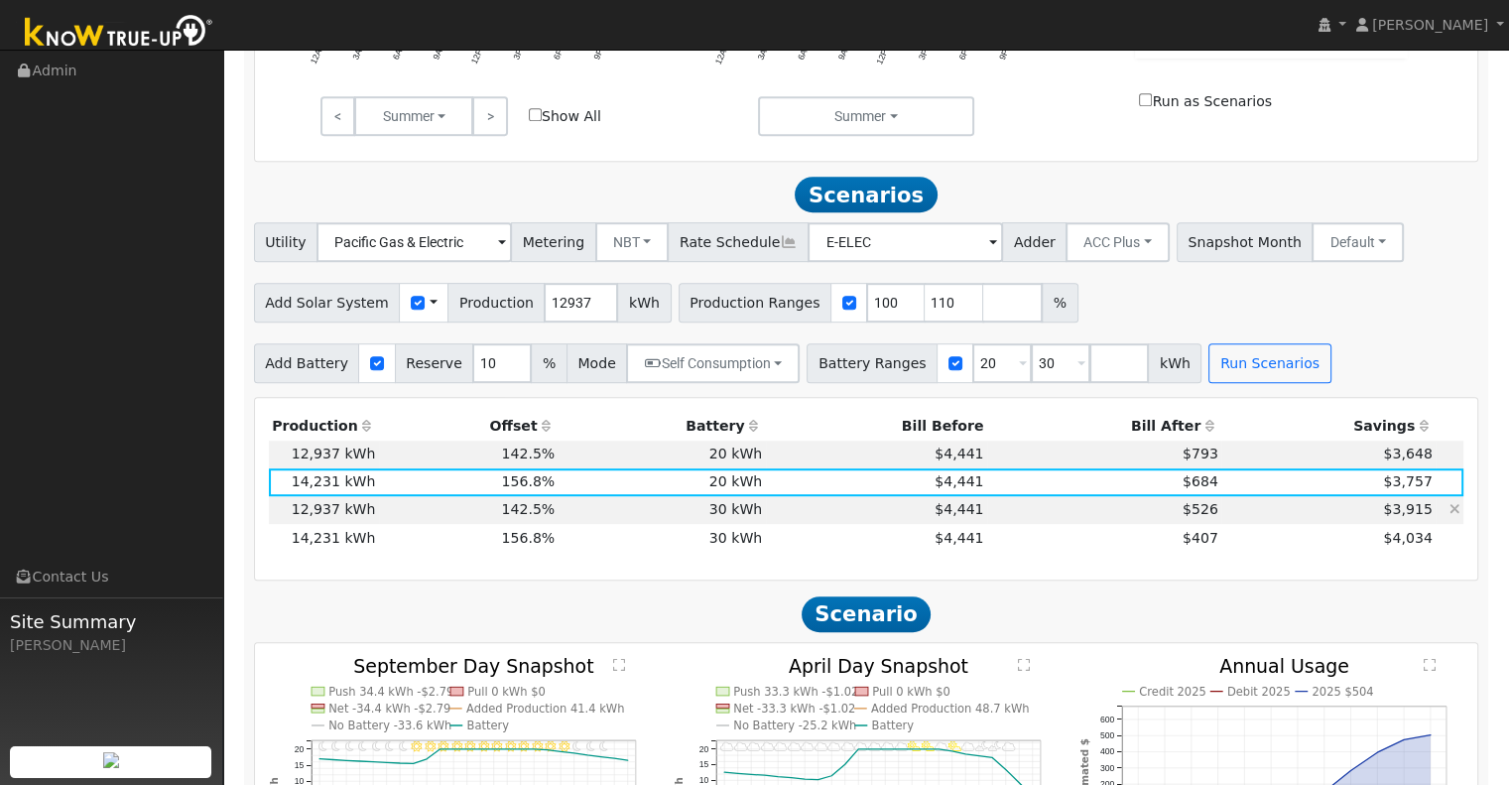
click at [849, 518] on td "$4,441" at bounding box center [876, 510] width 221 height 28
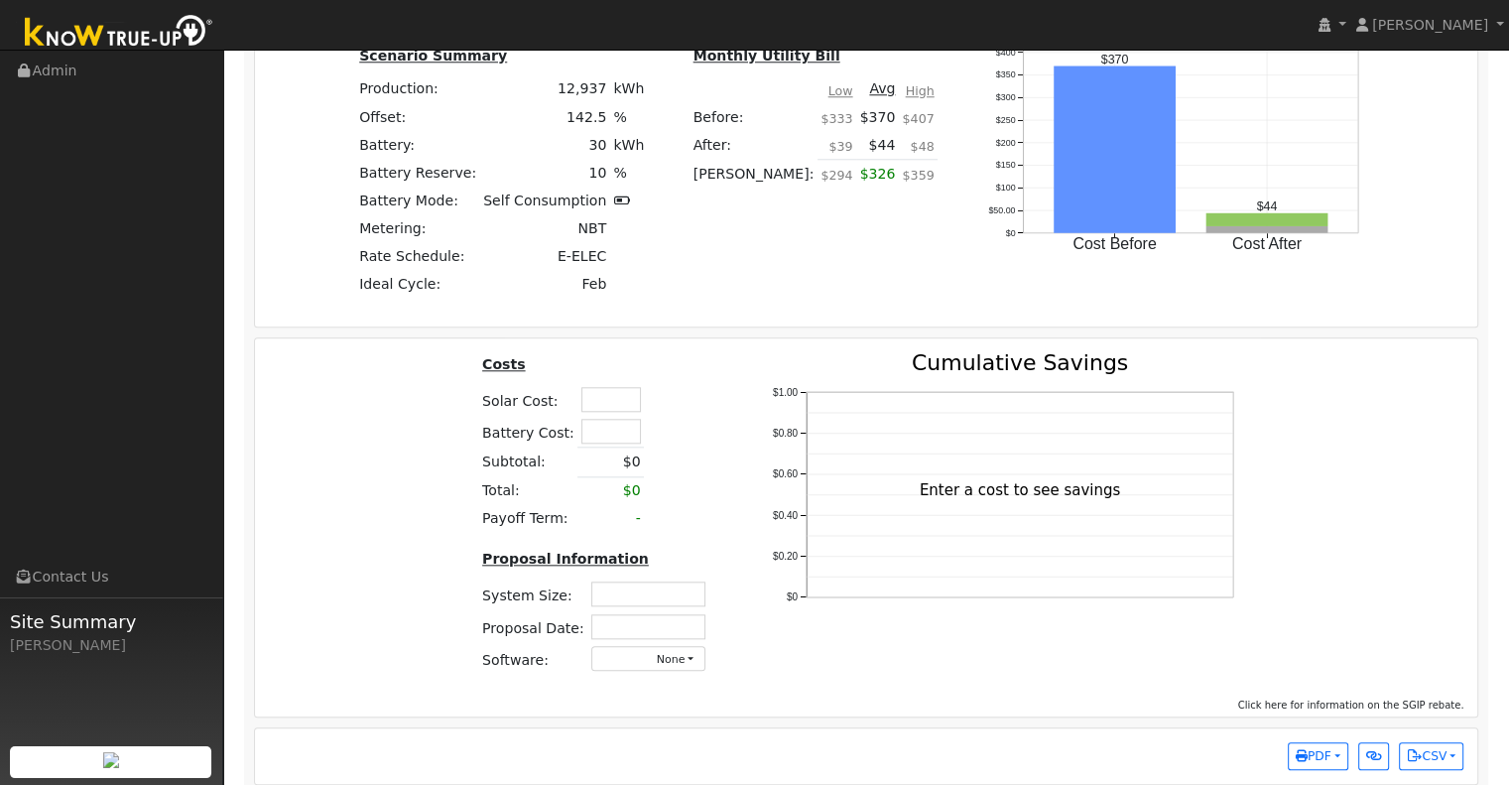
scroll to position [1961, 0]
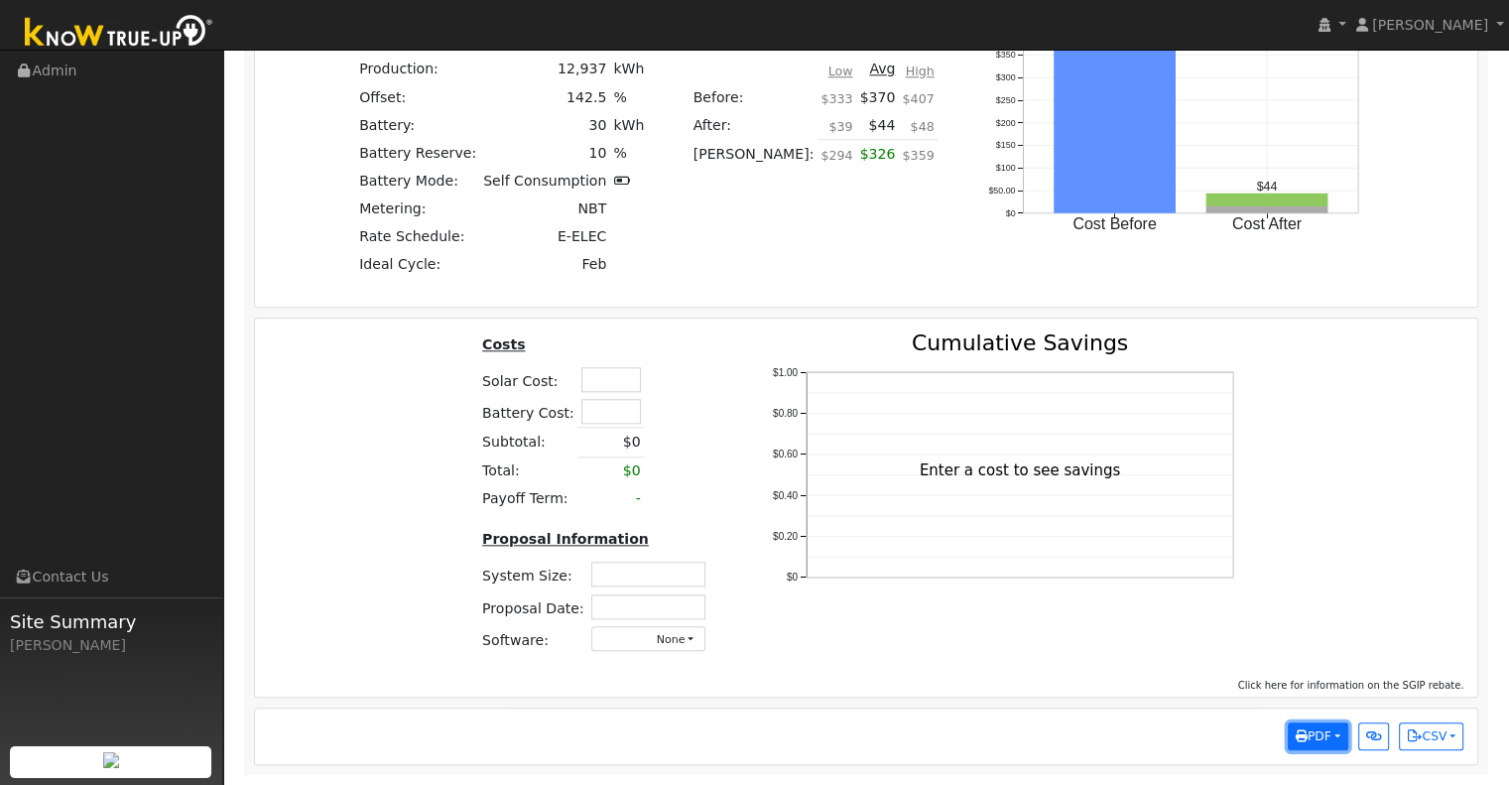
click at [1338, 731] on button "PDF" at bounding box center [1318, 736] width 61 height 28
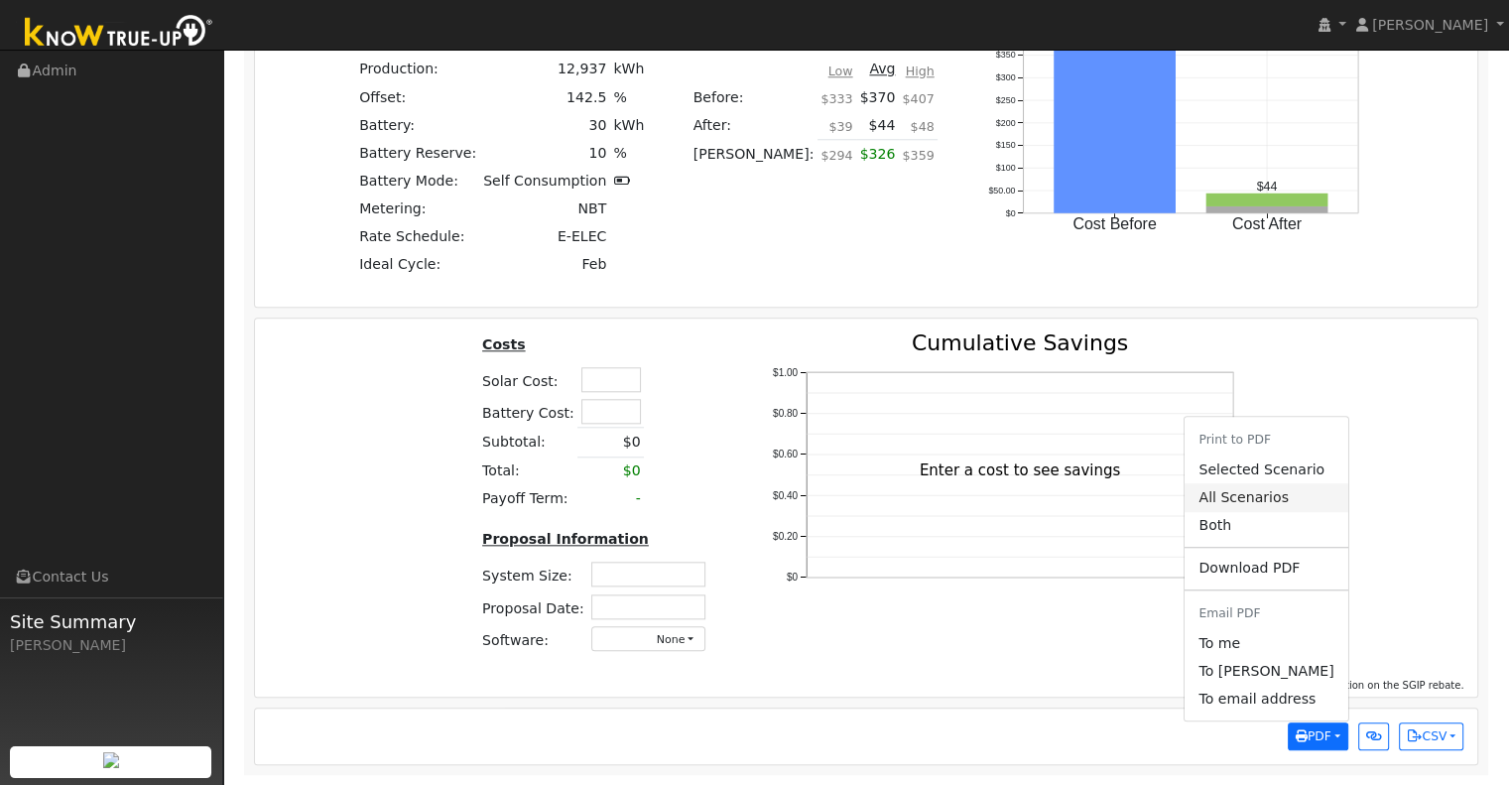
click at [1300, 501] on link "All Scenarios" at bounding box center [1266, 497] width 163 height 28
